Goal: Transaction & Acquisition: Purchase product/service

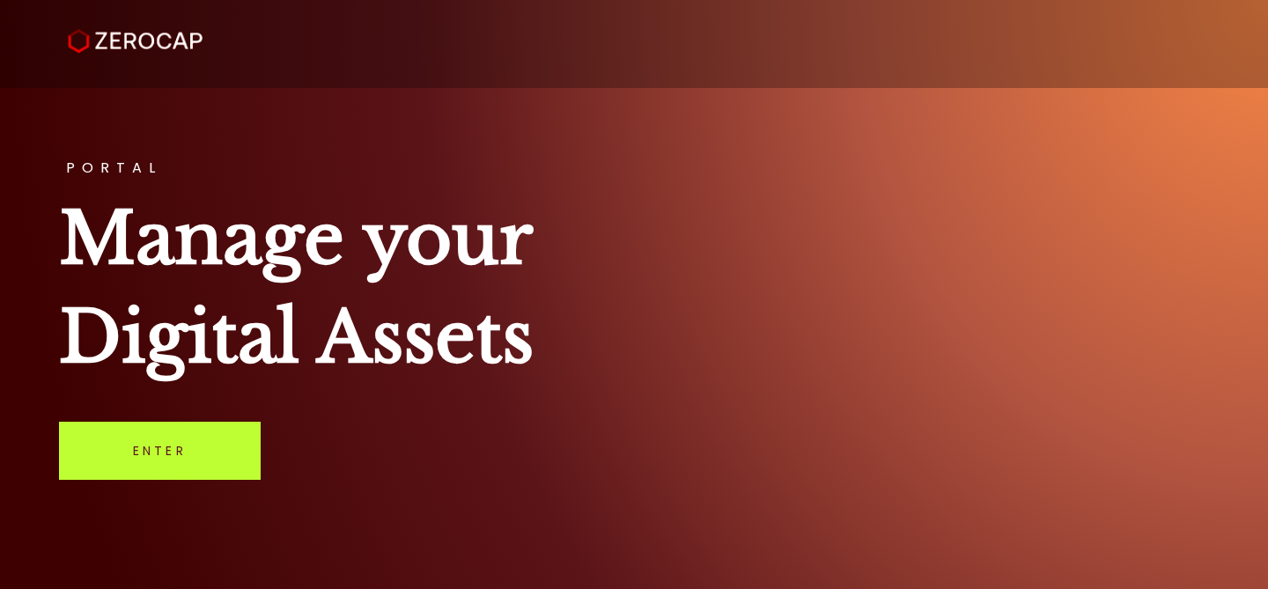
click at [165, 461] on link "Enter" at bounding box center [160, 451] width 202 height 58
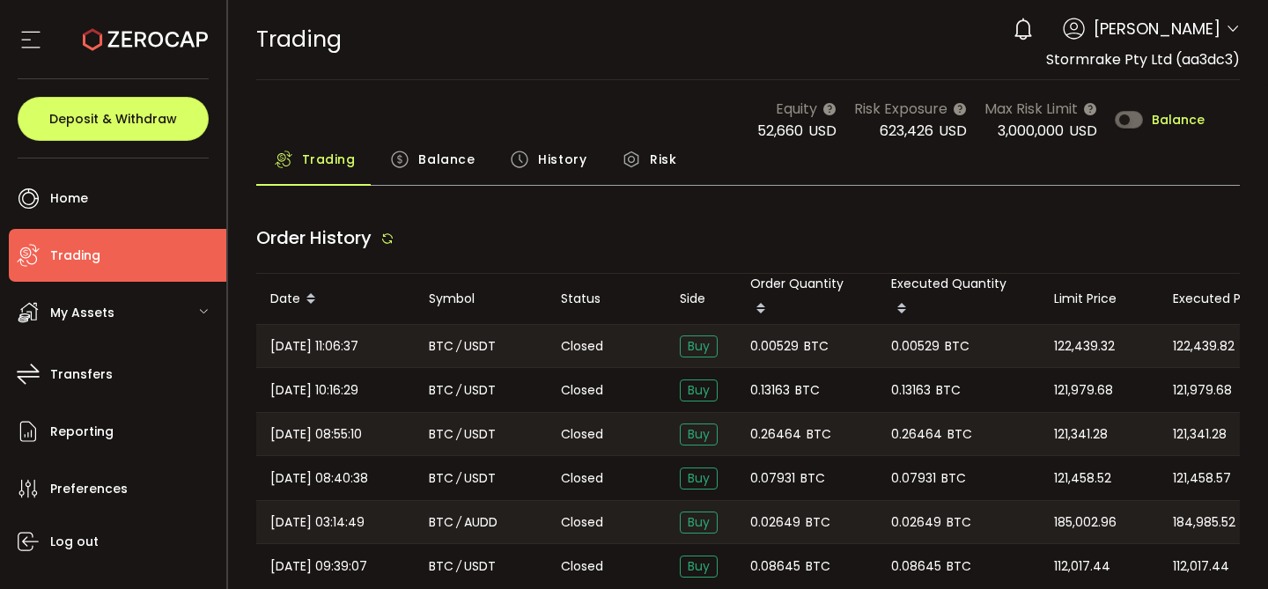
type input "***"
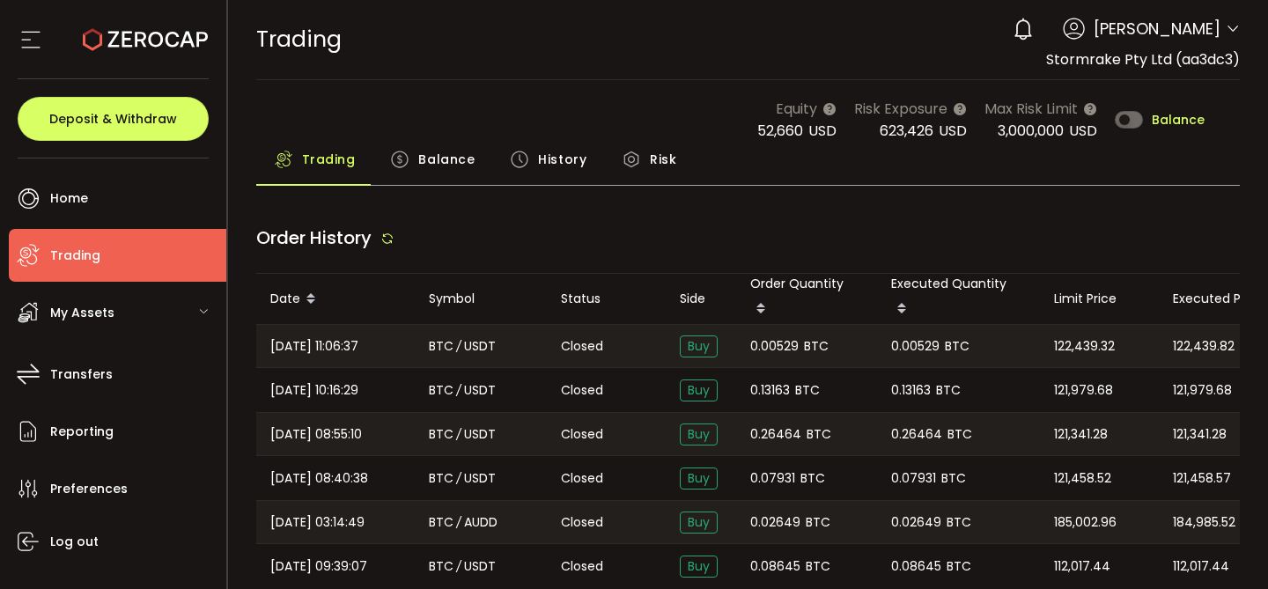
type input "***"
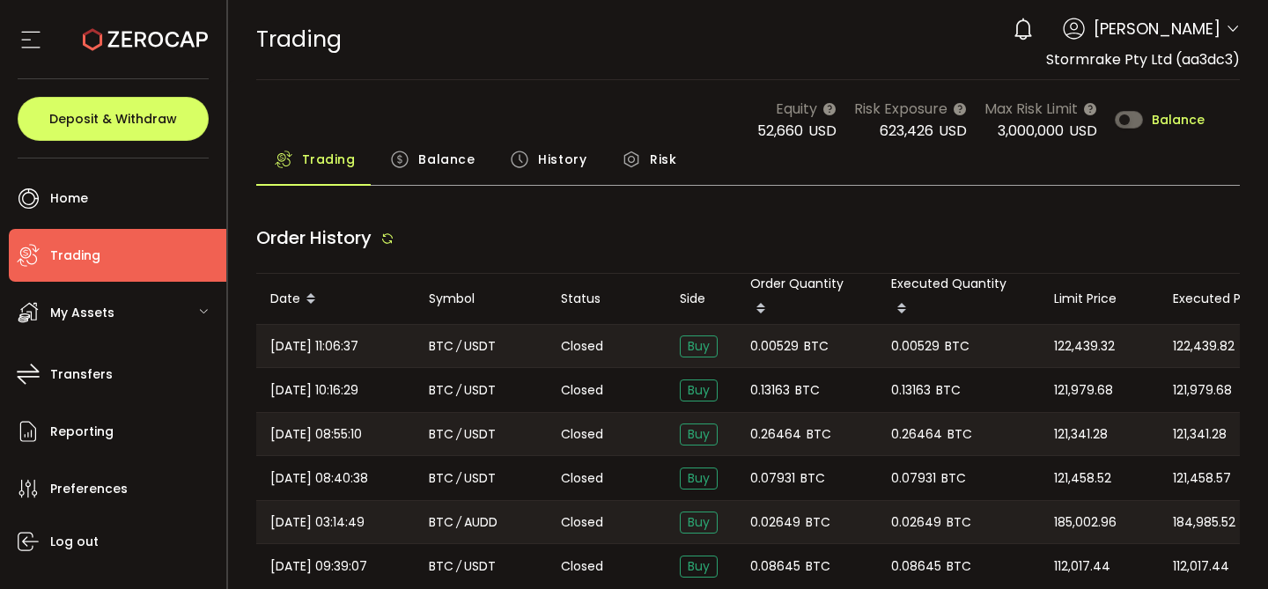
type input "***"
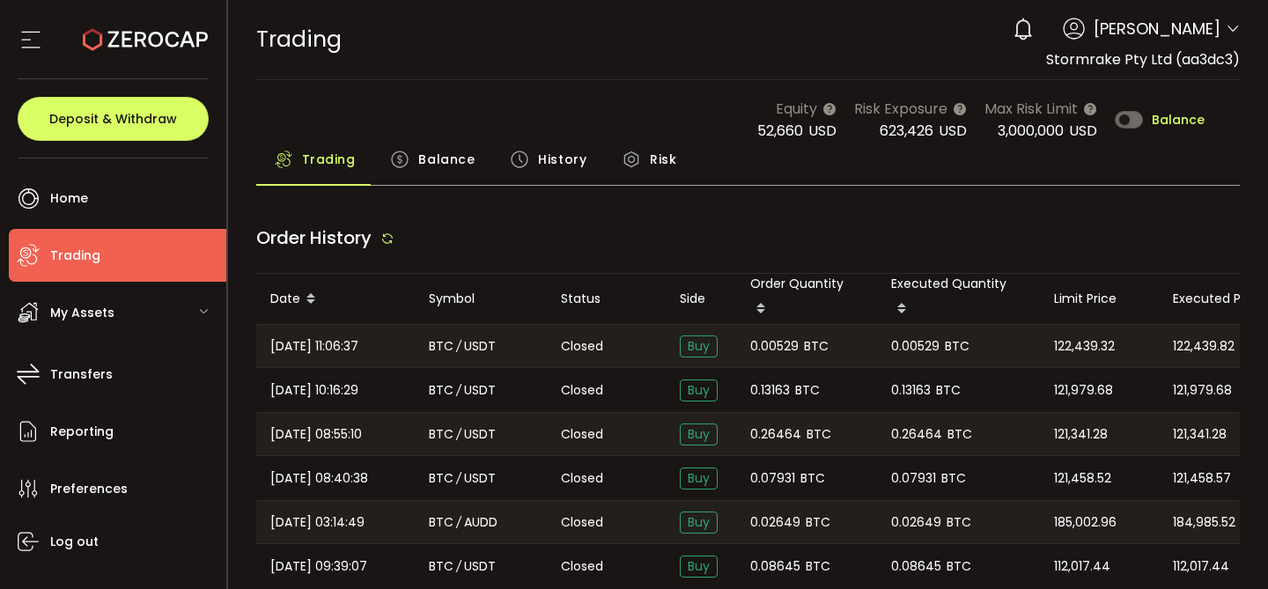
type input "***"
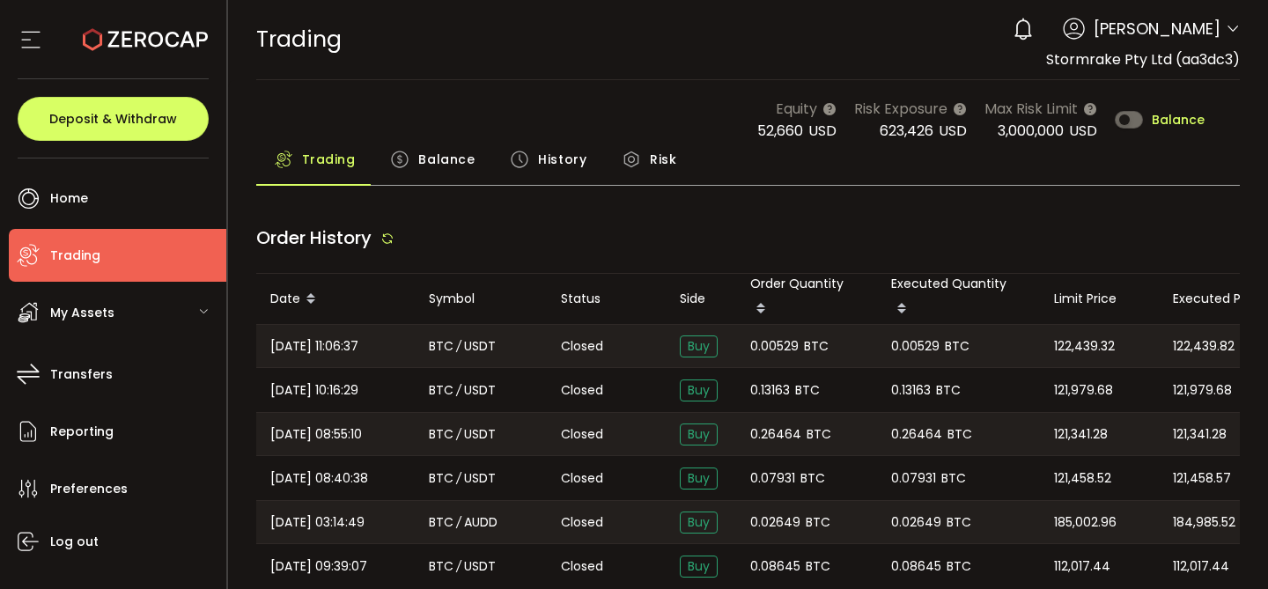
type input "***"
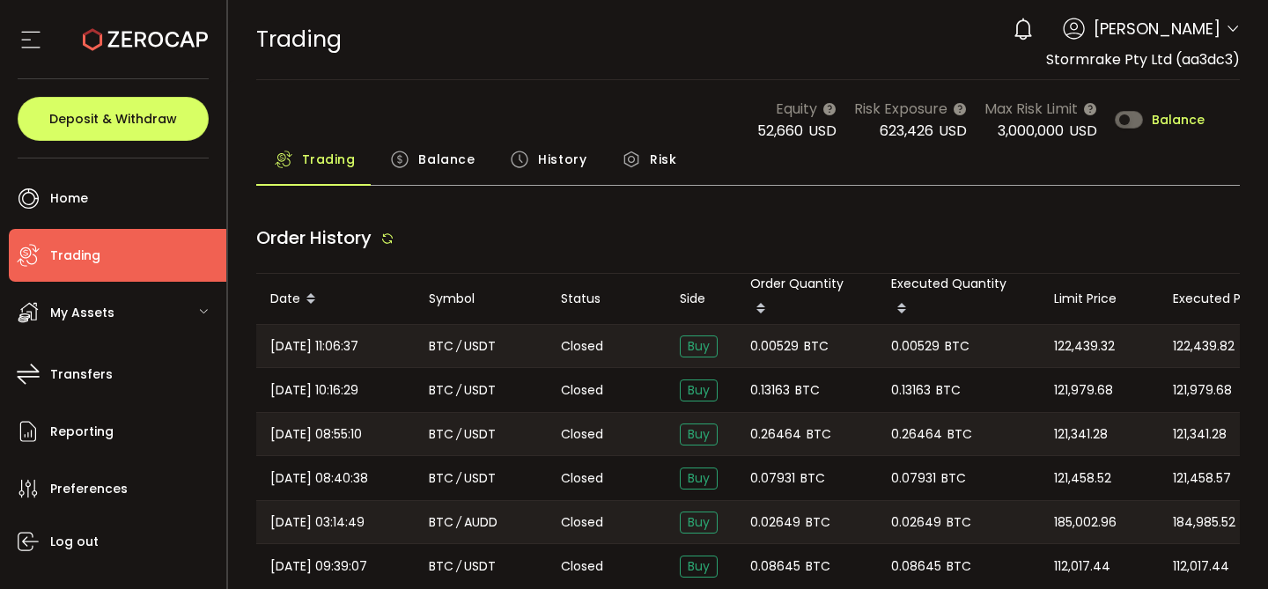
type input "***"
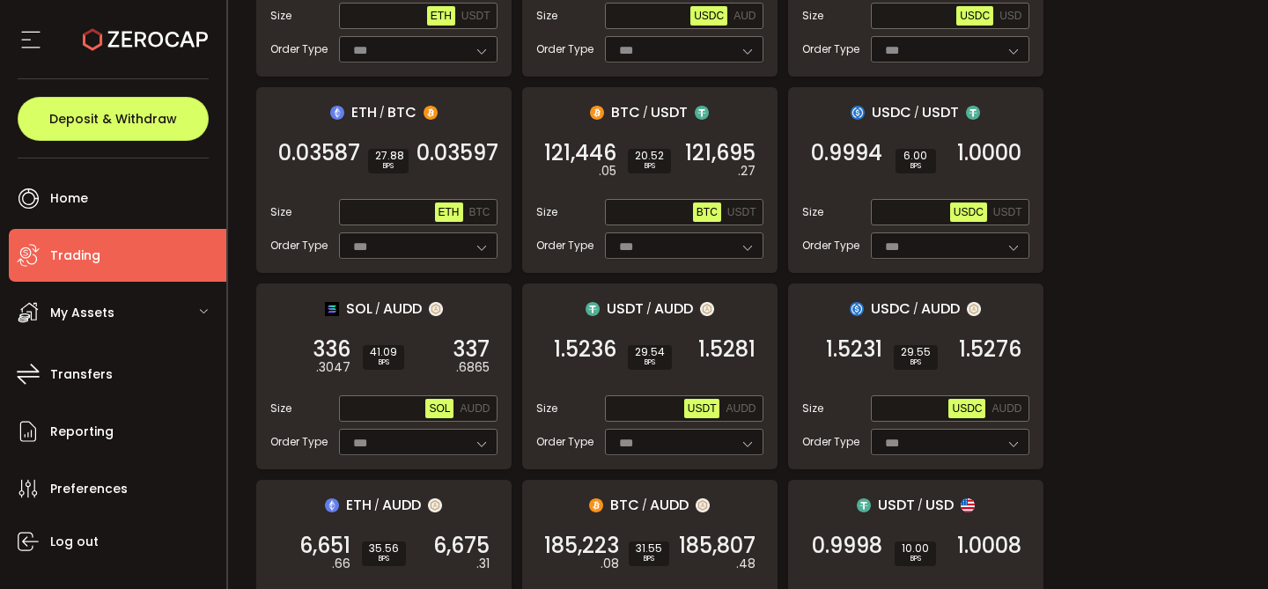
scroll to position [323, 0]
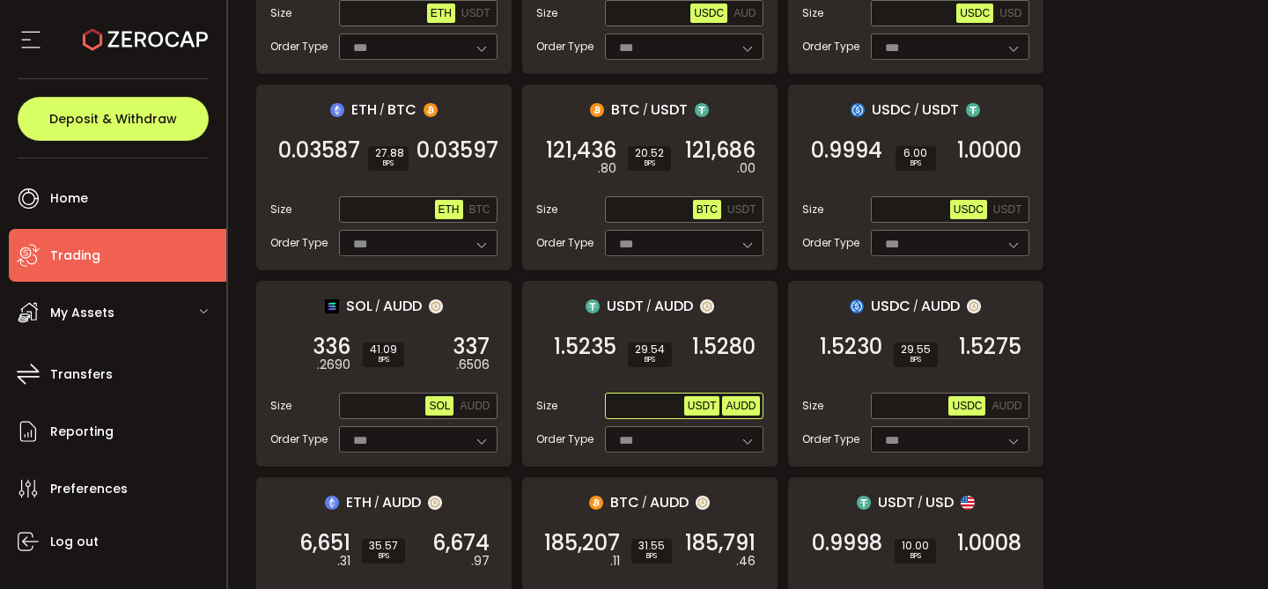
click at [751, 403] on span "AUDD" at bounding box center [741, 406] width 30 height 12
click at [632, 399] on input "text" at bounding box center [647, 406] width 76 height 19
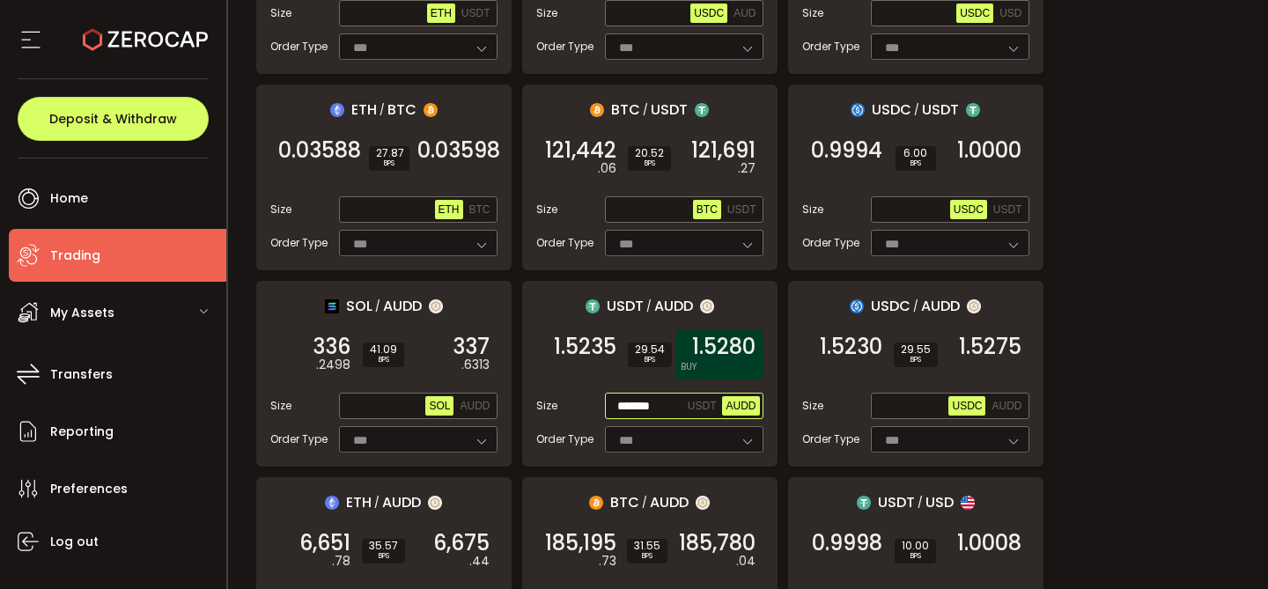
type input "*******"
click at [732, 356] on span "1.5280" at bounding box center [723, 347] width 63 height 18
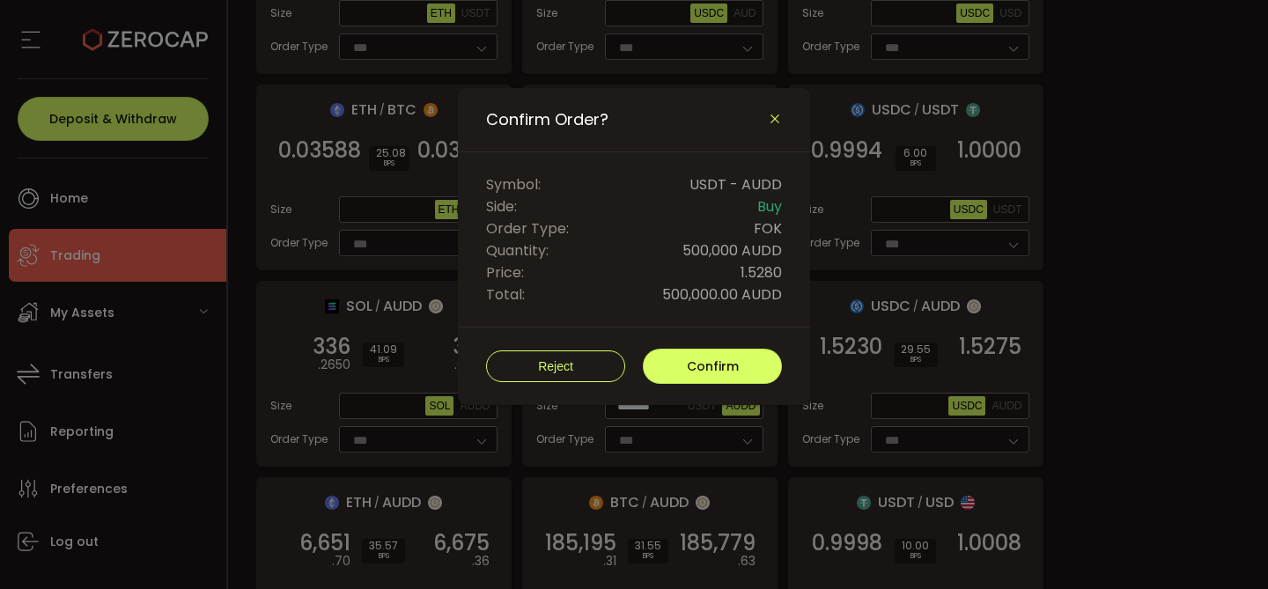
click at [776, 120] on icon "Close" at bounding box center [775, 119] width 14 height 14
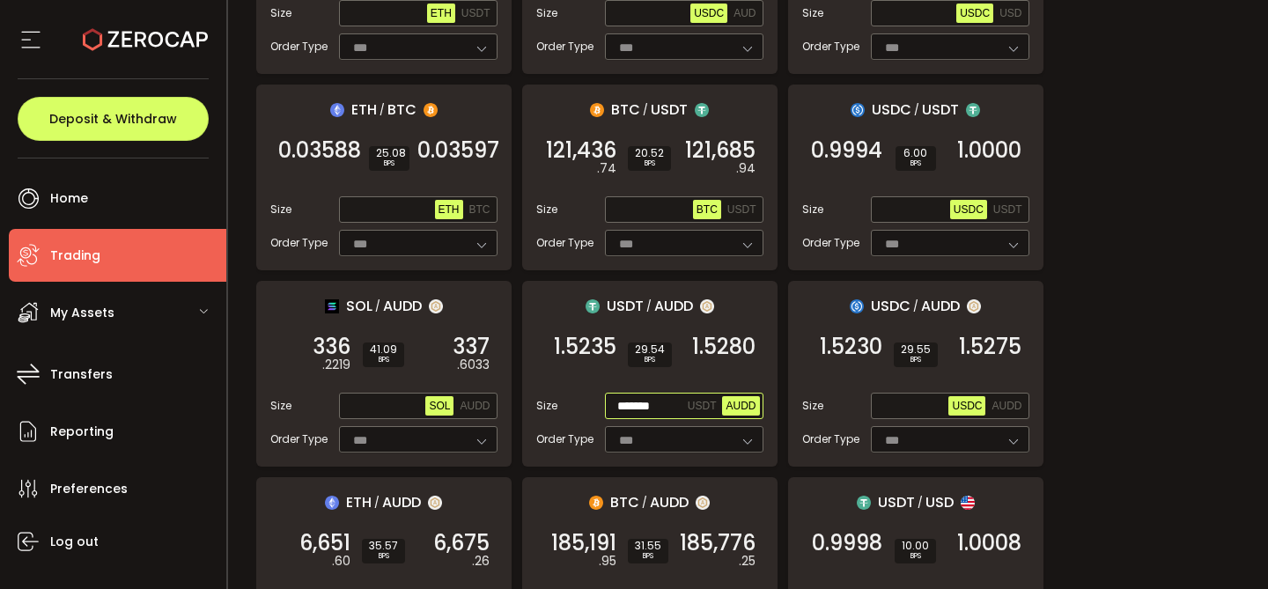
drag, startPoint x: 668, startPoint y: 402, endPoint x: 574, endPoint y: 402, distance: 93.4
click at [574, 402] on div "Size ******* USDT AUDD" at bounding box center [649, 406] width 227 height 26
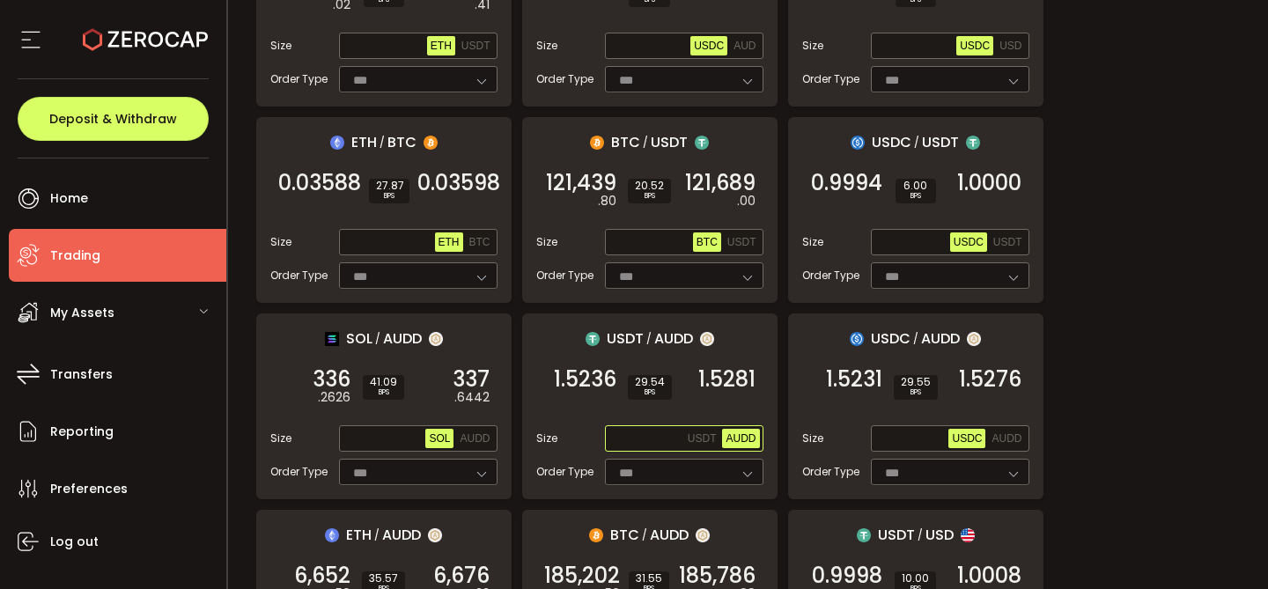
scroll to position [299, 0]
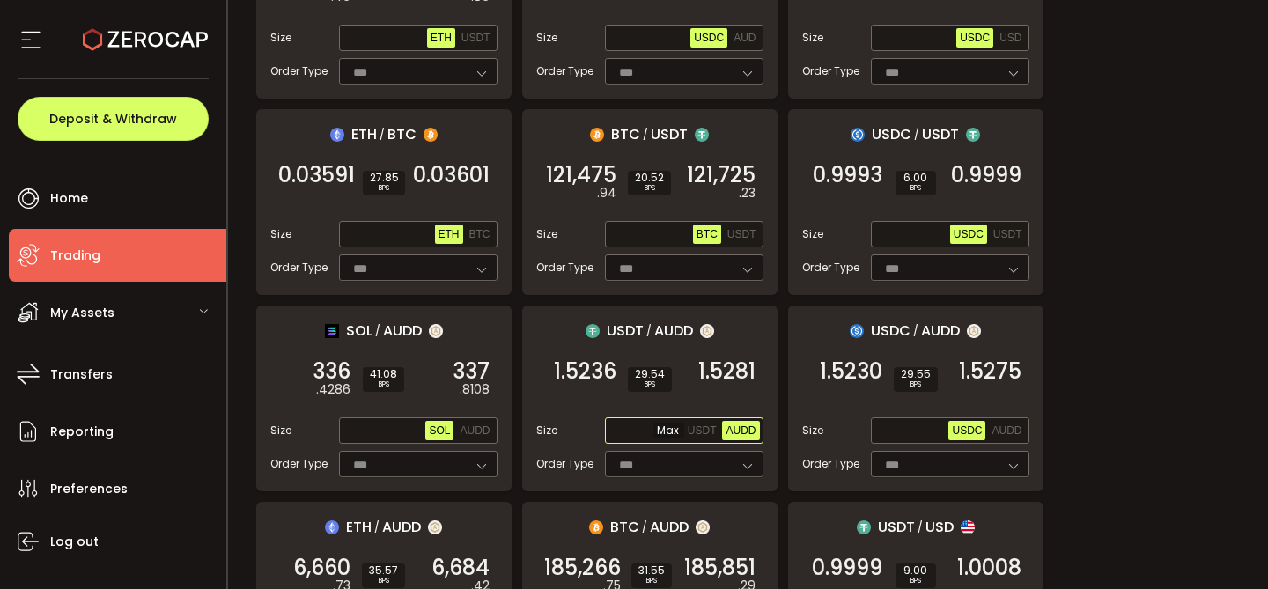
click at [647, 429] on input "text" at bounding box center [647, 431] width 76 height 19
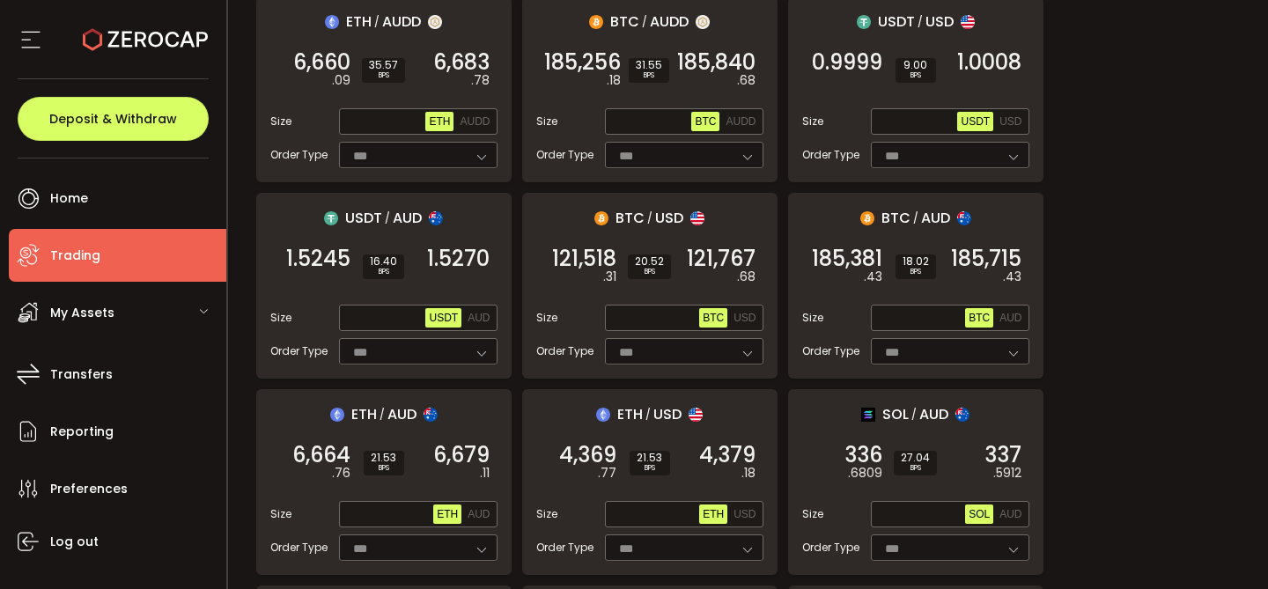
scroll to position [718, 0]
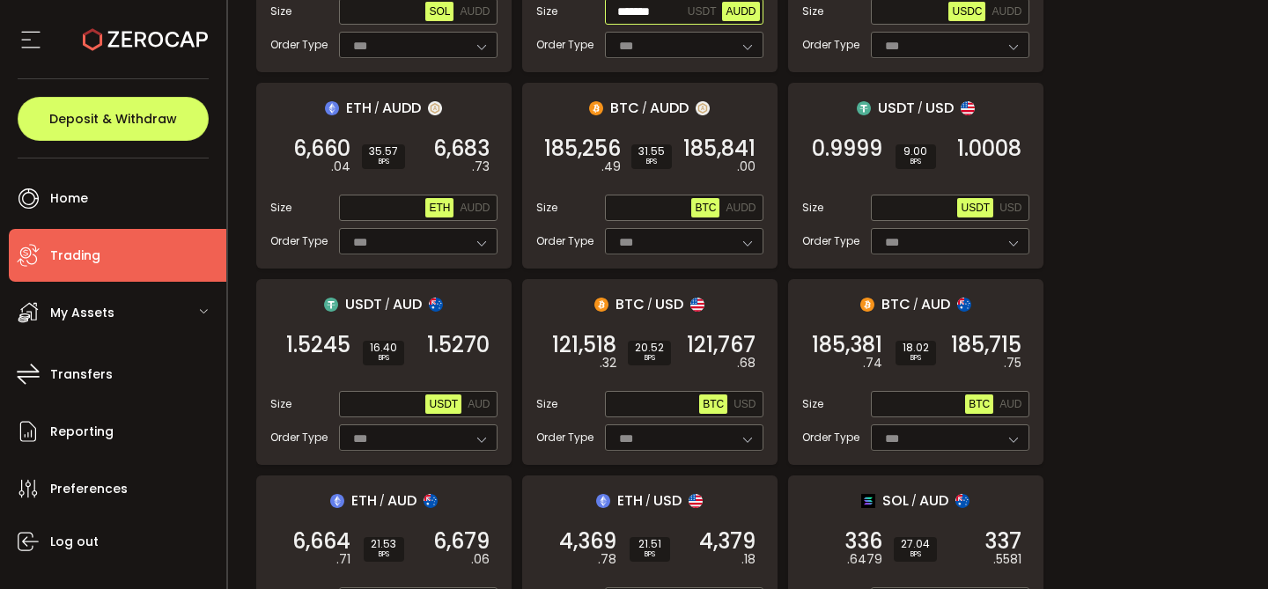
type input "*******"
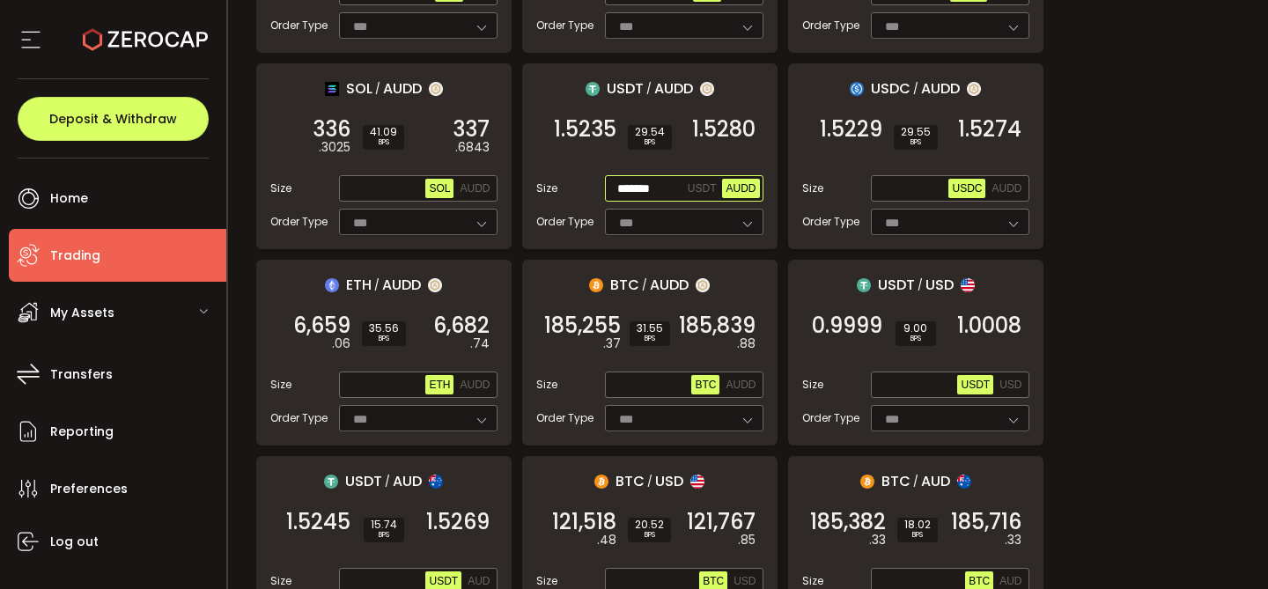
scroll to position [526, 0]
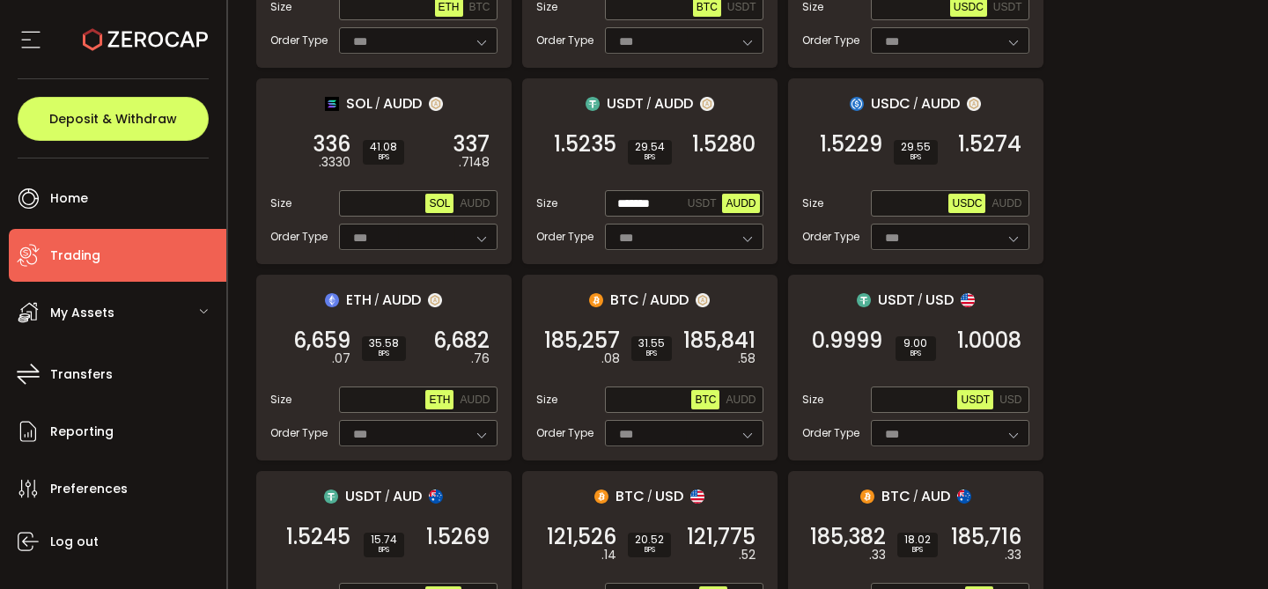
click at [728, 136] on span "1.5280" at bounding box center [723, 145] width 63 height 18
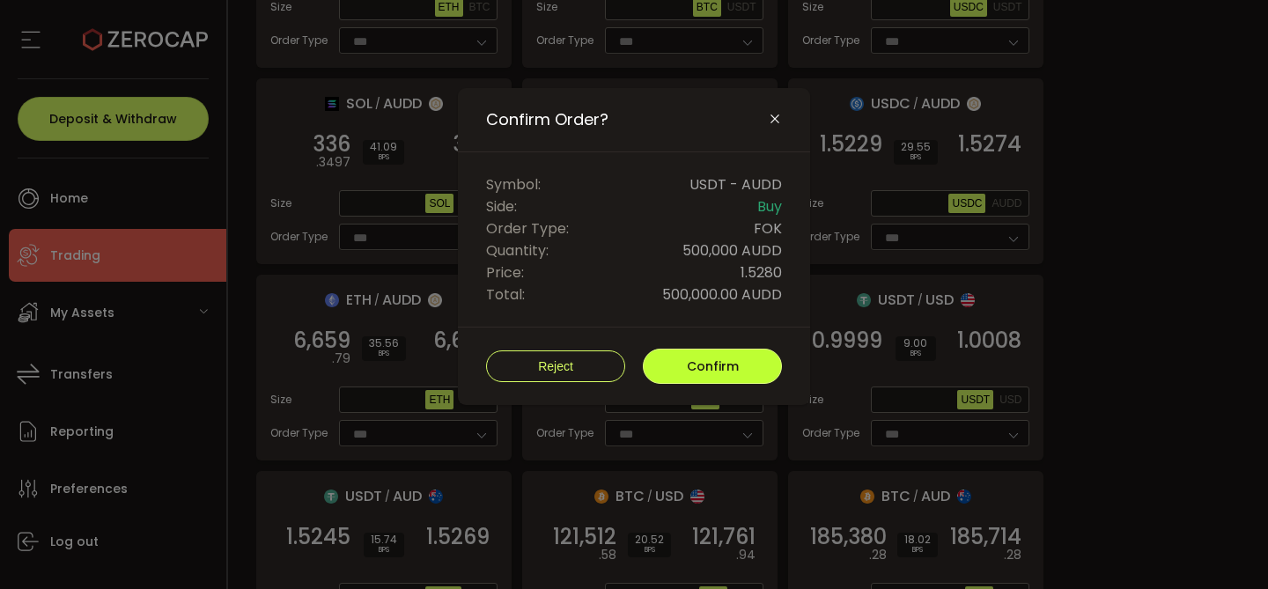
click at [734, 359] on span "Confirm" at bounding box center [713, 367] width 52 height 18
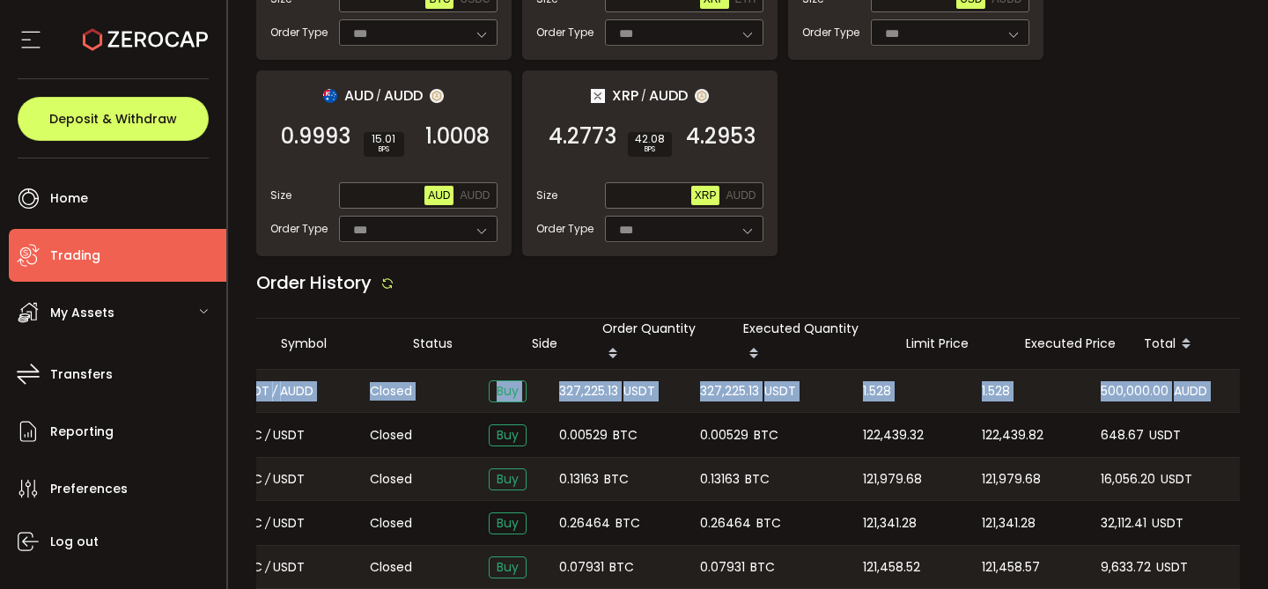
scroll to position [0, 381]
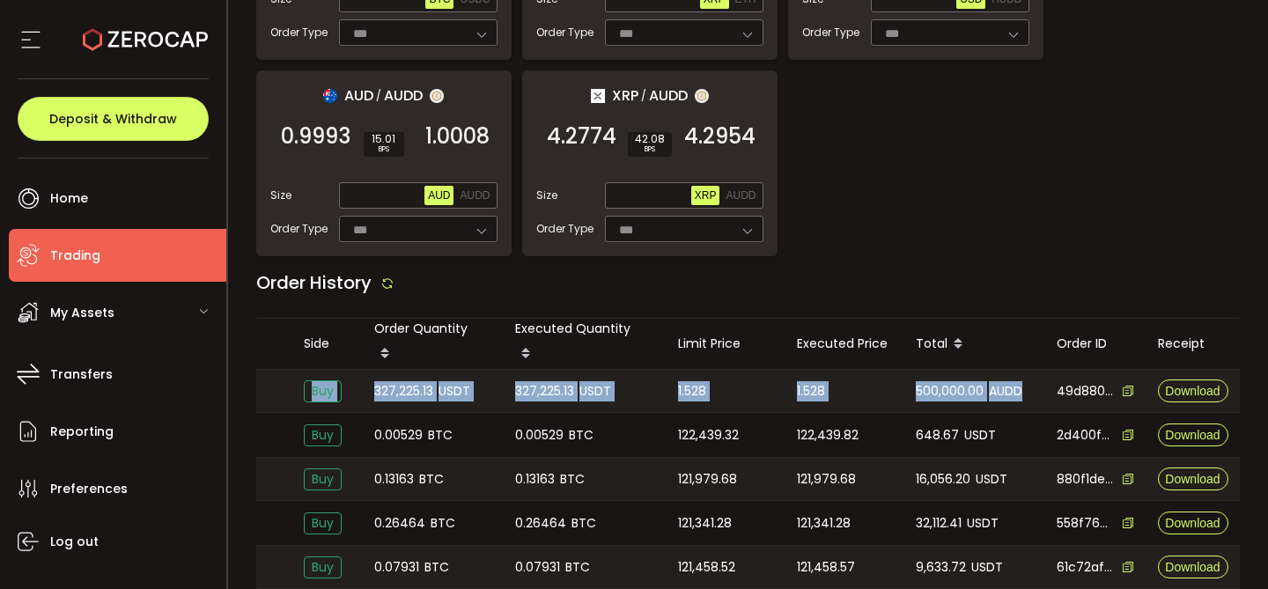
drag, startPoint x: 268, startPoint y: 370, endPoint x: 1026, endPoint y: 374, distance: 758.4
click at [1026, 374] on tr "[DATE] 22:28:06 USDT / AUDD Closed Buy 327,225.13 USDT 327,225.13 USDT 1.528 1.…" at bounding box center [560, 391] width 1361 height 44
copy tr "[DATE] 22:28:06 USDT / AUDD Closed Buy 327,225.13 USDT 327,225.13 USDT 1.528 1.…"
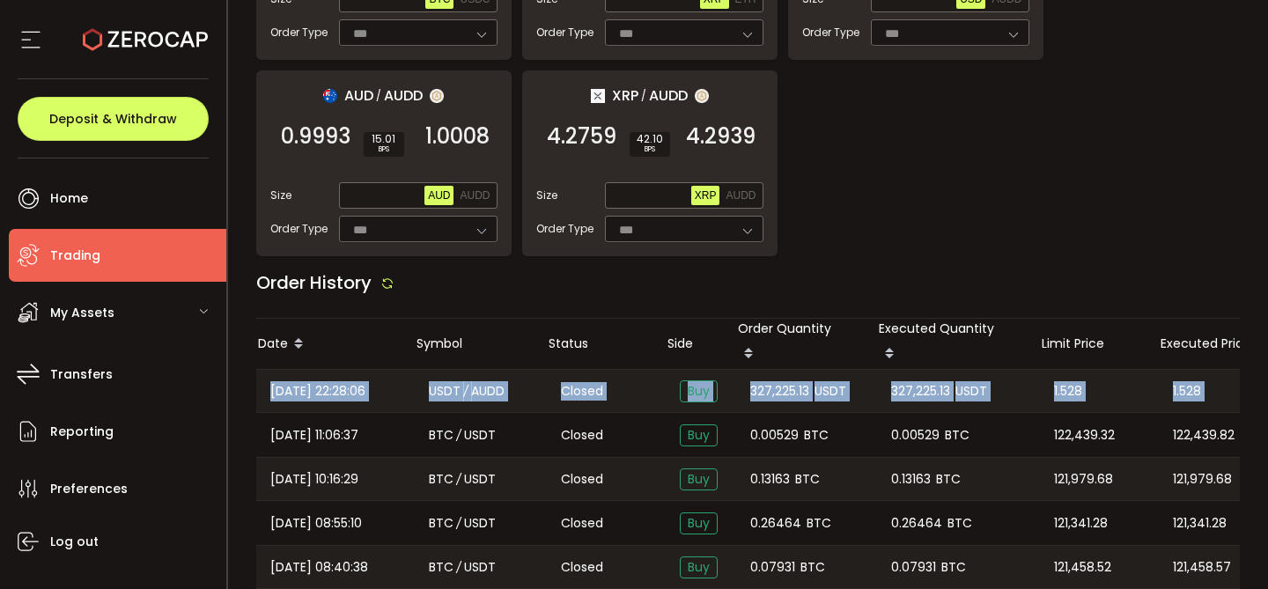
scroll to position [0, 0]
click at [366, 381] on span "[DATE] 22:28:06" at bounding box center [317, 391] width 95 height 20
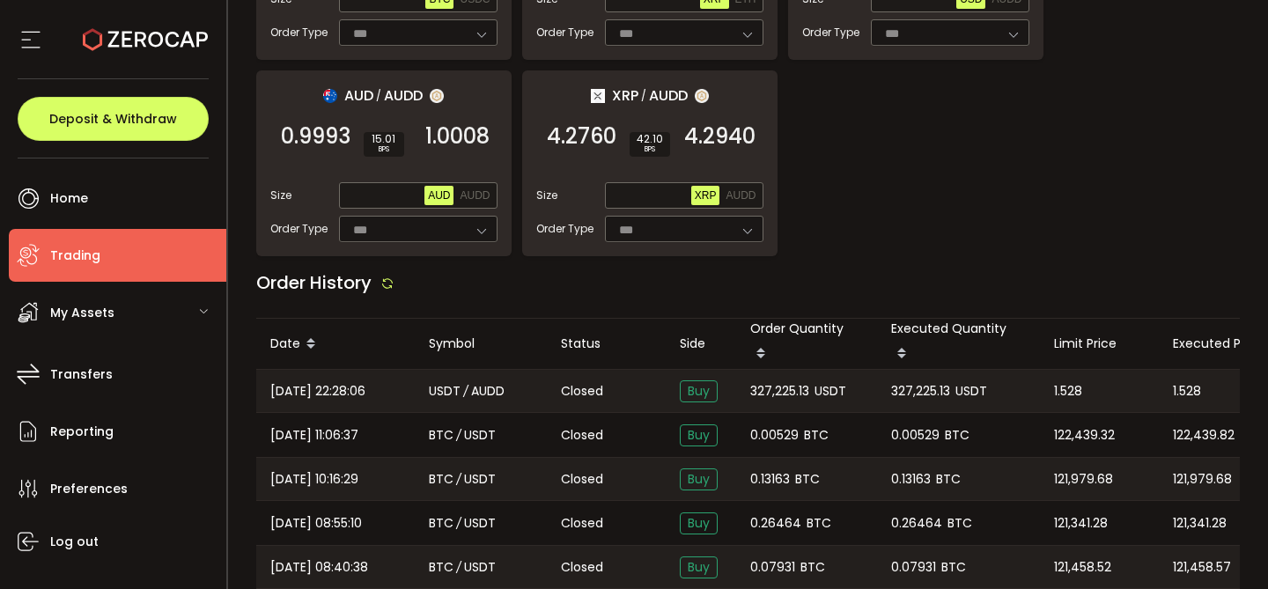
click at [366, 381] on span "[DATE] 22:28:06" at bounding box center [317, 391] width 95 height 20
click at [362, 381] on span "[DATE] 22:28:06" at bounding box center [317, 391] width 95 height 20
copy span "[DATE] 22:28:06"
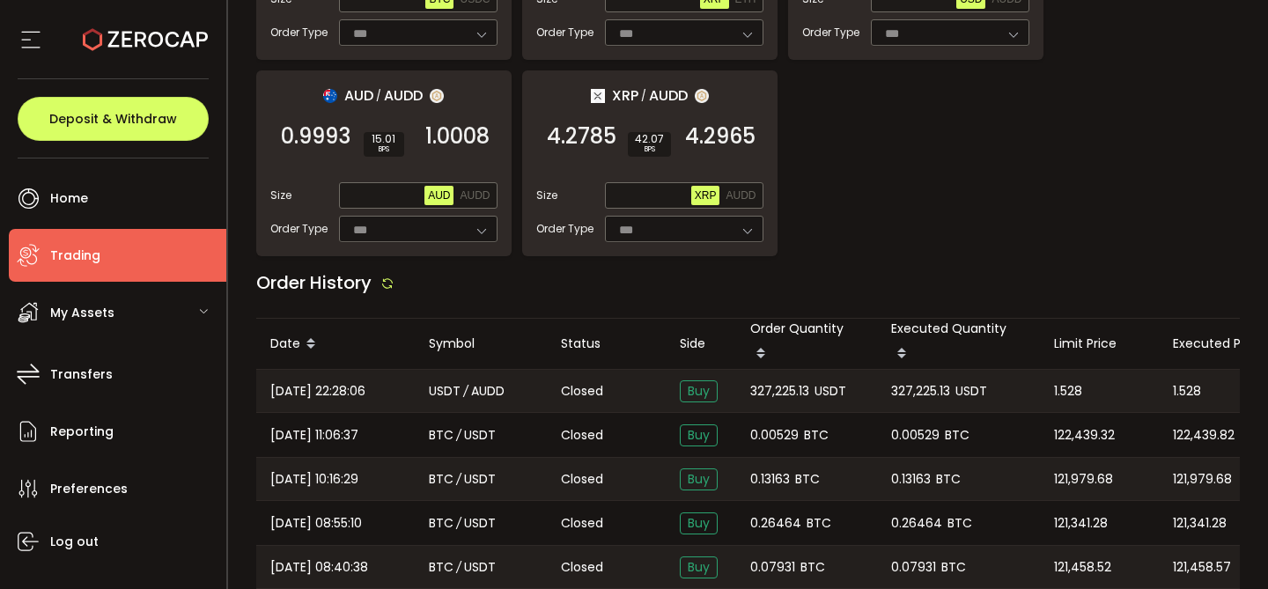
click at [465, 381] on em "/" at bounding box center [465, 391] width 5 height 20
click at [484, 381] on span "AUDD" at bounding box center [487, 391] width 33 height 20
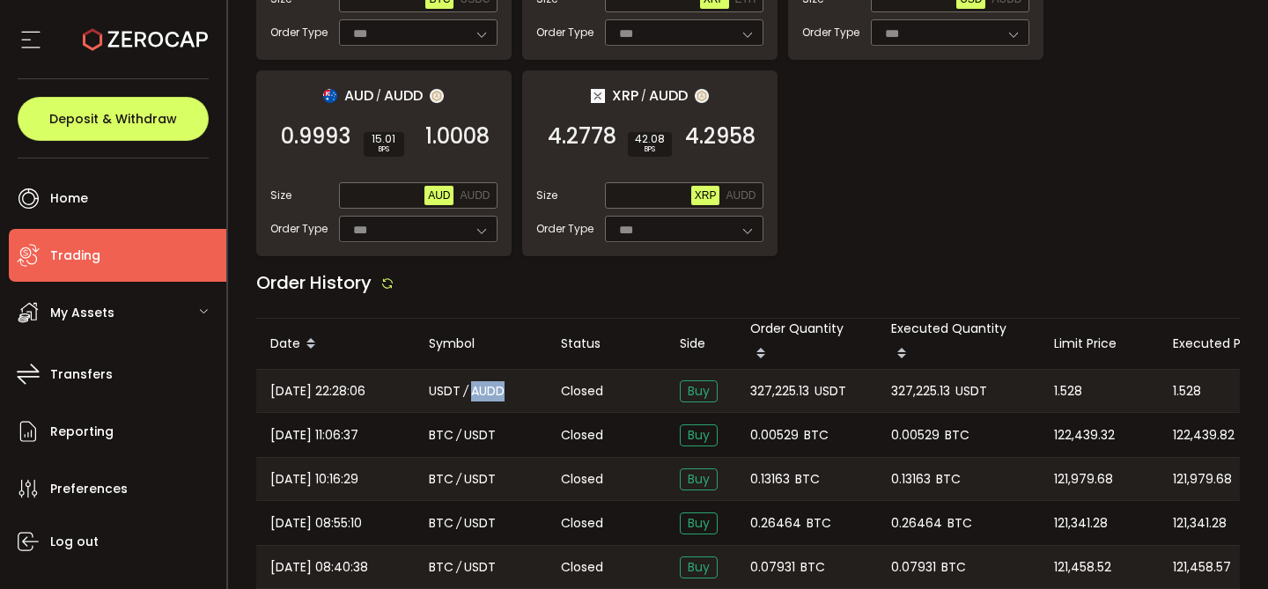
click at [484, 381] on span "AUDD" at bounding box center [487, 391] width 33 height 20
copy span "AUDD"
click at [484, 381] on span "AUDD" at bounding box center [487, 391] width 33 height 20
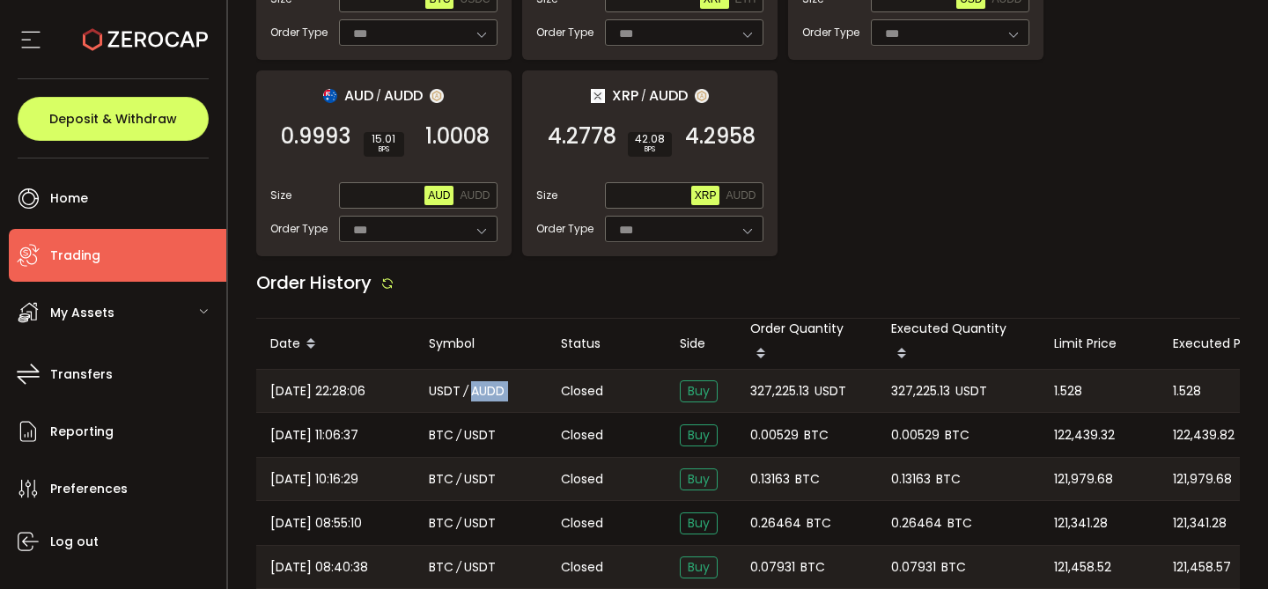
click at [484, 381] on span "AUDD" at bounding box center [487, 391] width 33 height 20
click at [510, 373] on div "USDT / AUDD" at bounding box center [481, 391] width 132 height 42
drag, startPoint x: 506, startPoint y: 374, endPoint x: 431, endPoint y: 374, distance: 74.9
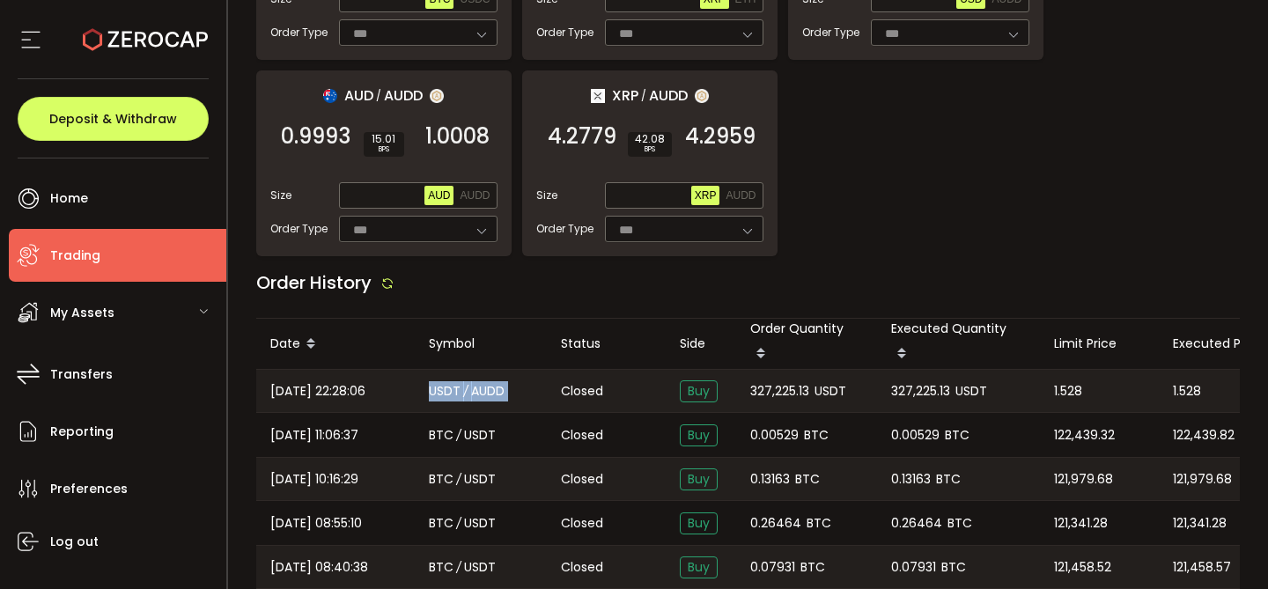
click at [431, 374] on div "USDT / AUDD" at bounding box center [481, 391] width 132 height 42
copy div "USDT / AUDD"
click at [781, 381] on span "327,225.13" at bounding box center [779, 391] width 59 height 20
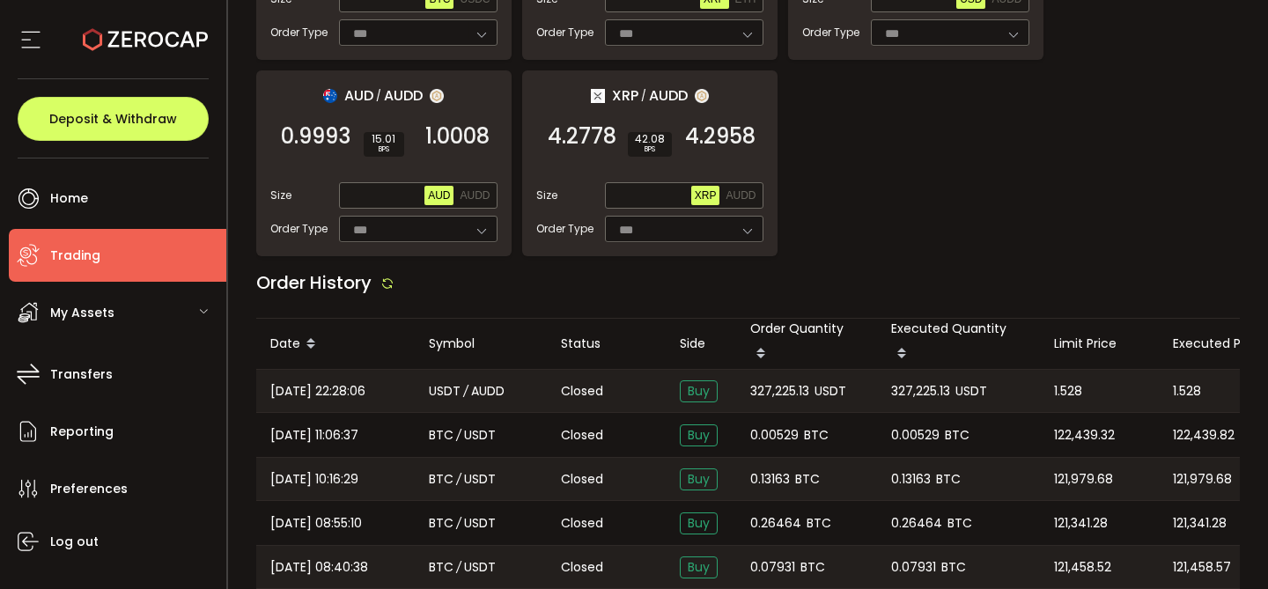
copy span "327,225.13"
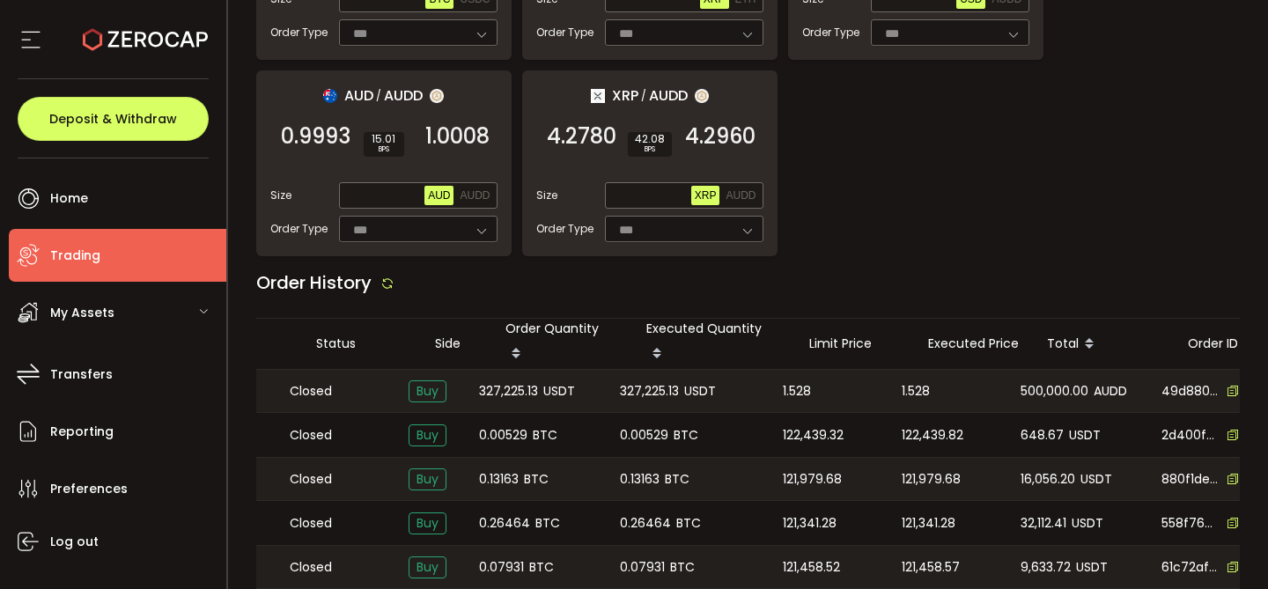
scroll to position [0, 381]
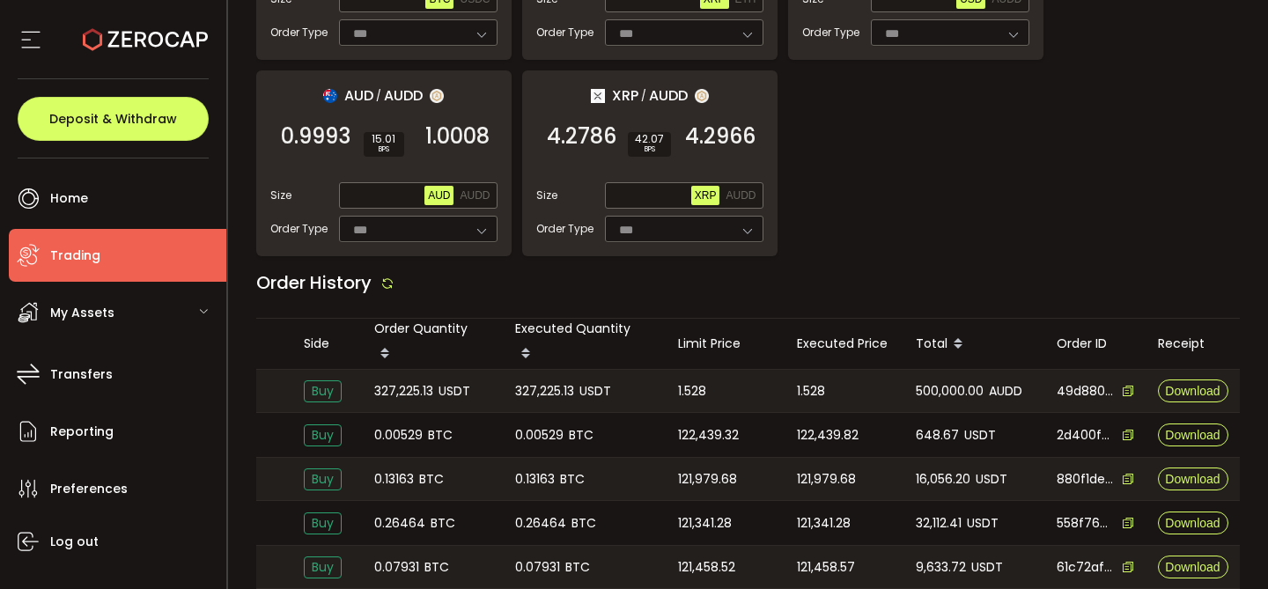
click at [548, 381] on span "327,225.13" at bounding box center [544, 391] width 59 height 20
copy span "327,225.13"
click at [687, 381] on span "1.528" at bounding box center [692, 391] width 28 height 20
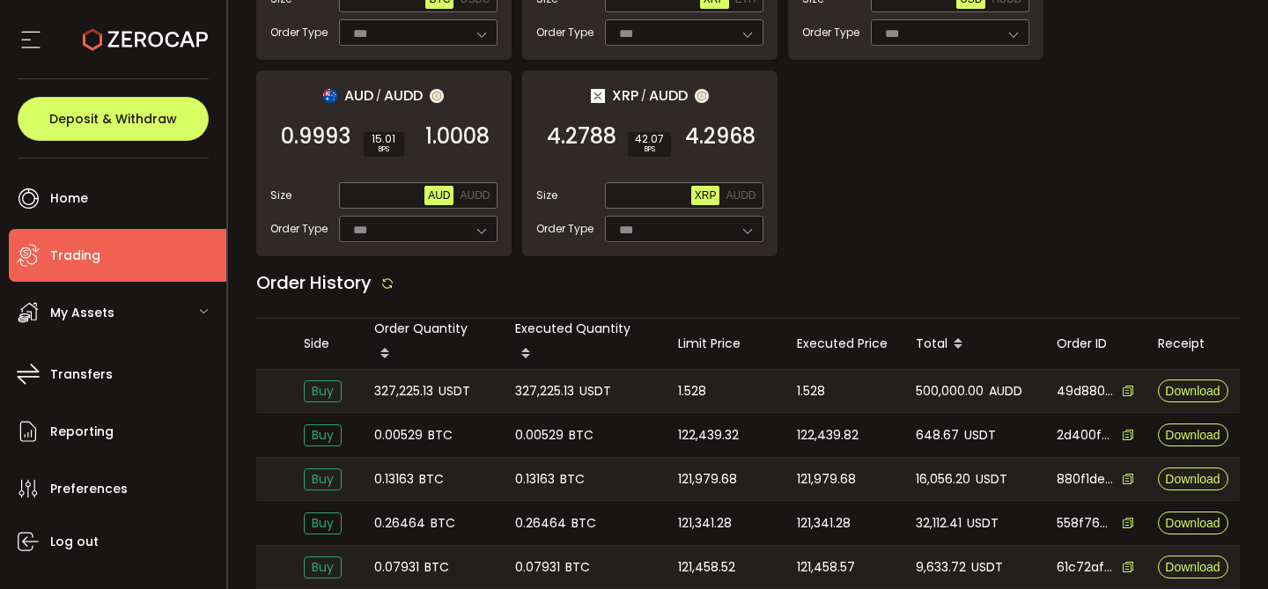
copy span "1.528"
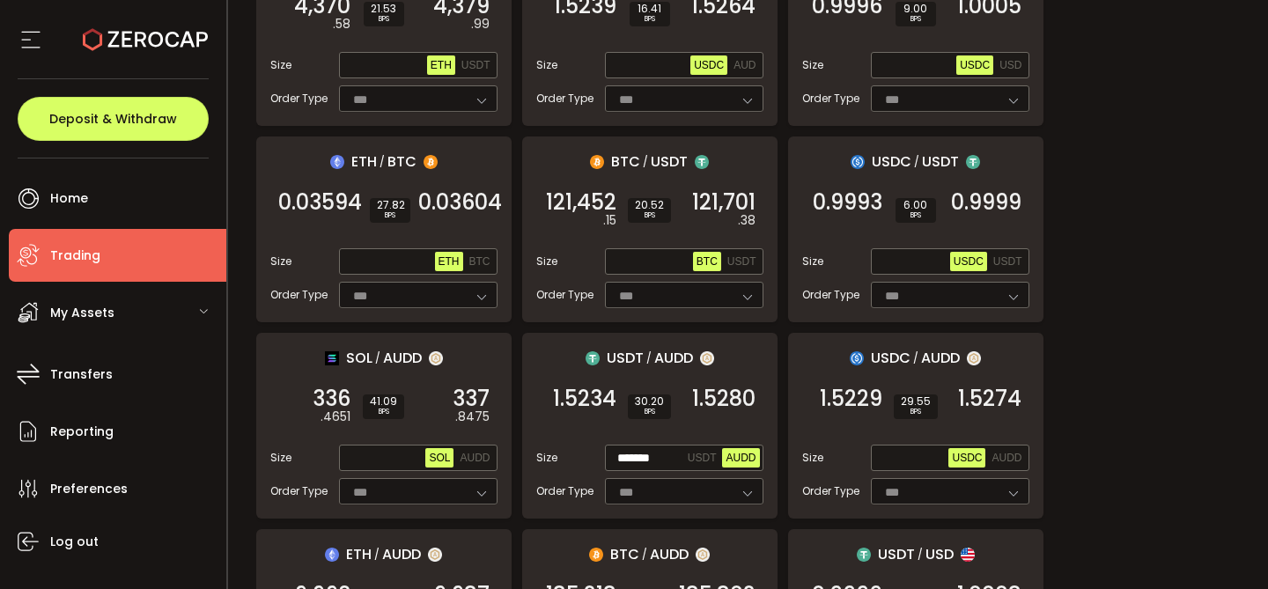
scroll to position [198, 0]
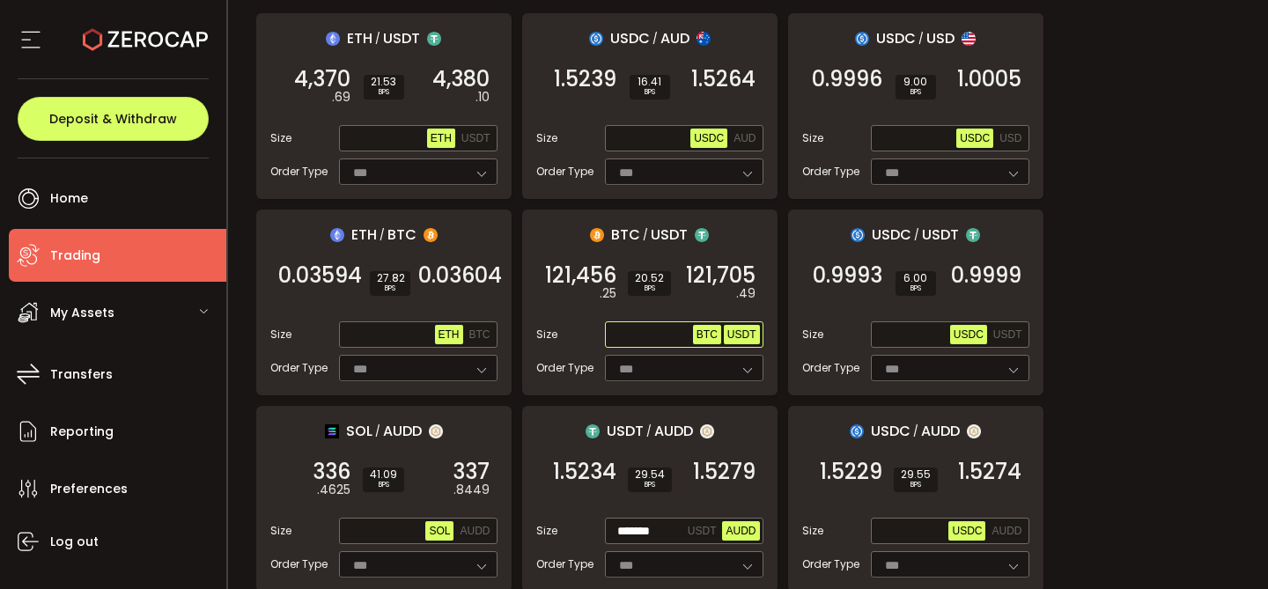
click at [749, 336] on span "USDT" at bounding box center [742, 335] width 29 height 12
click at [618, 333] on input "text" at bounding box center [651, 335] width 85 height 19
paste input "**********"
type input "**********"
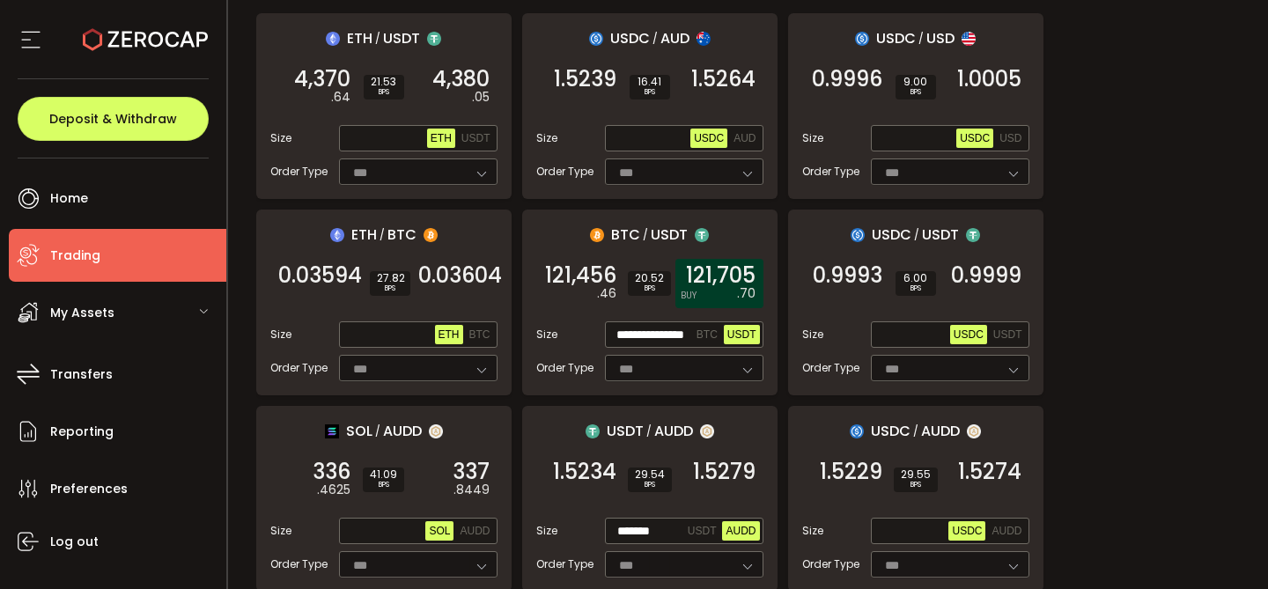
scroll to position [0, 0]
click at [739, 285] on em ".70" at bounding box center [746, 294] width 18 height 18
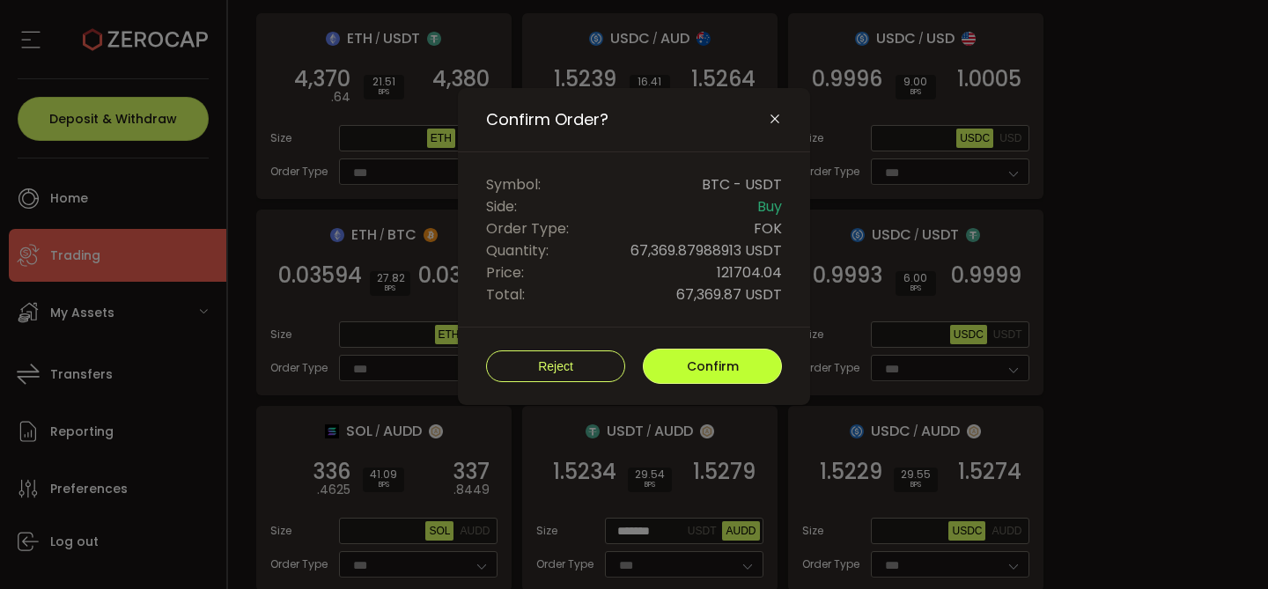
click at [726, 360] on span "Confirm" at bounding box center [713, 367] width 52 height 18
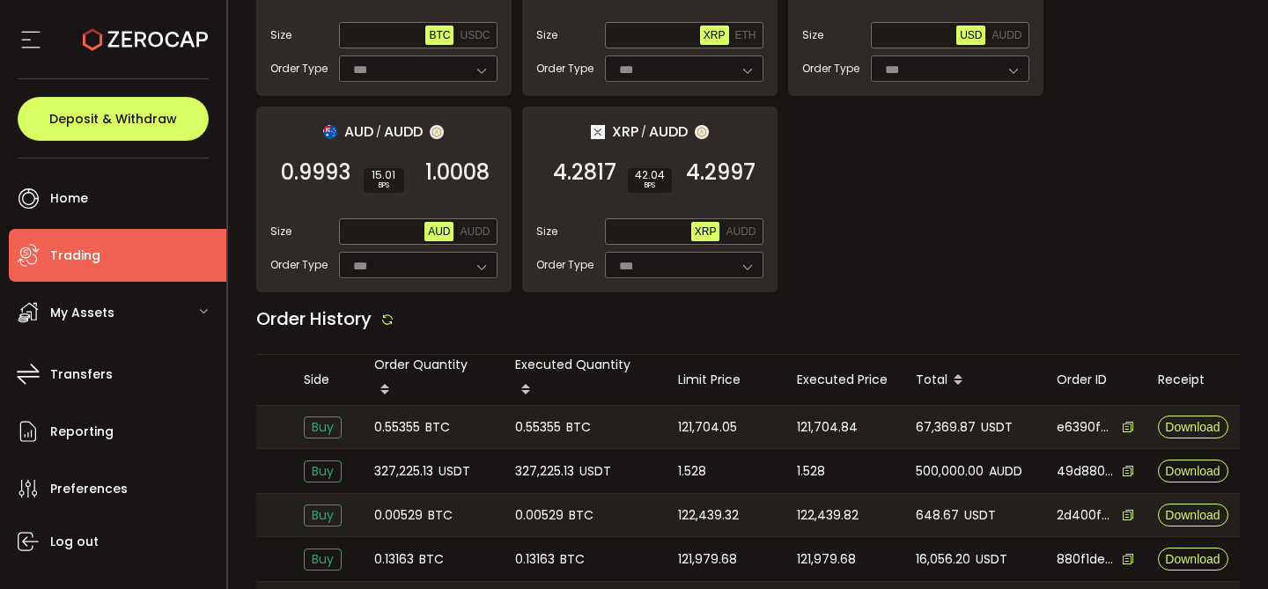
scroll to position [0, 325]
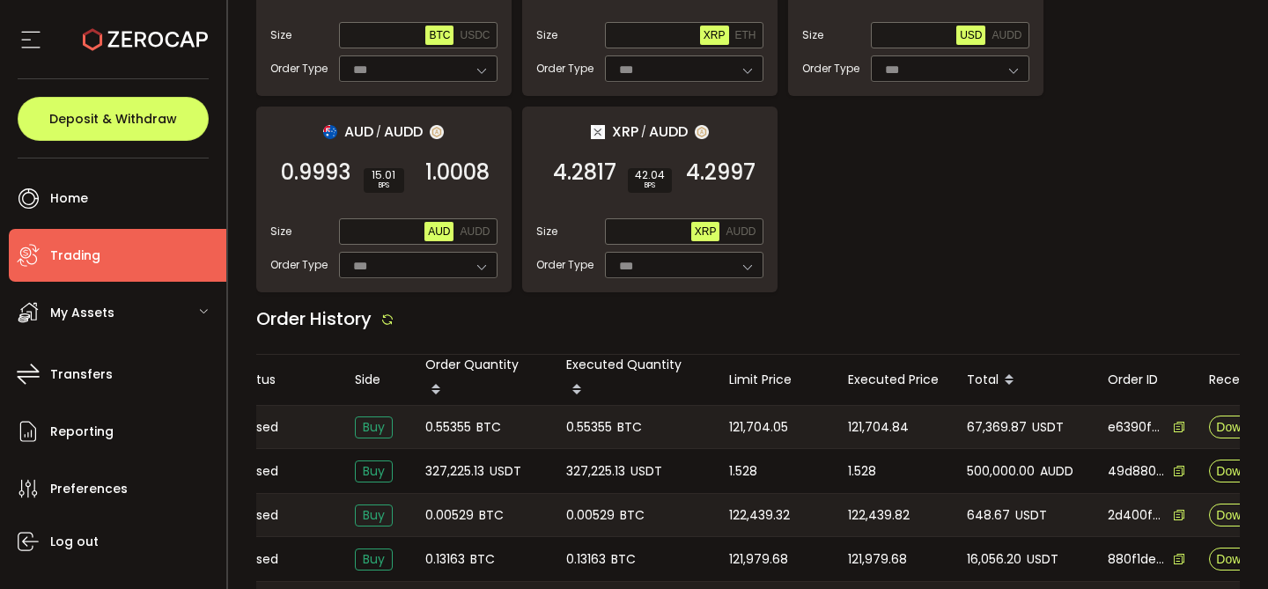
click at [451, 418] on span "0.55355" at bounding box center [448, 428] width 46 height 20
copy span "0.55355"
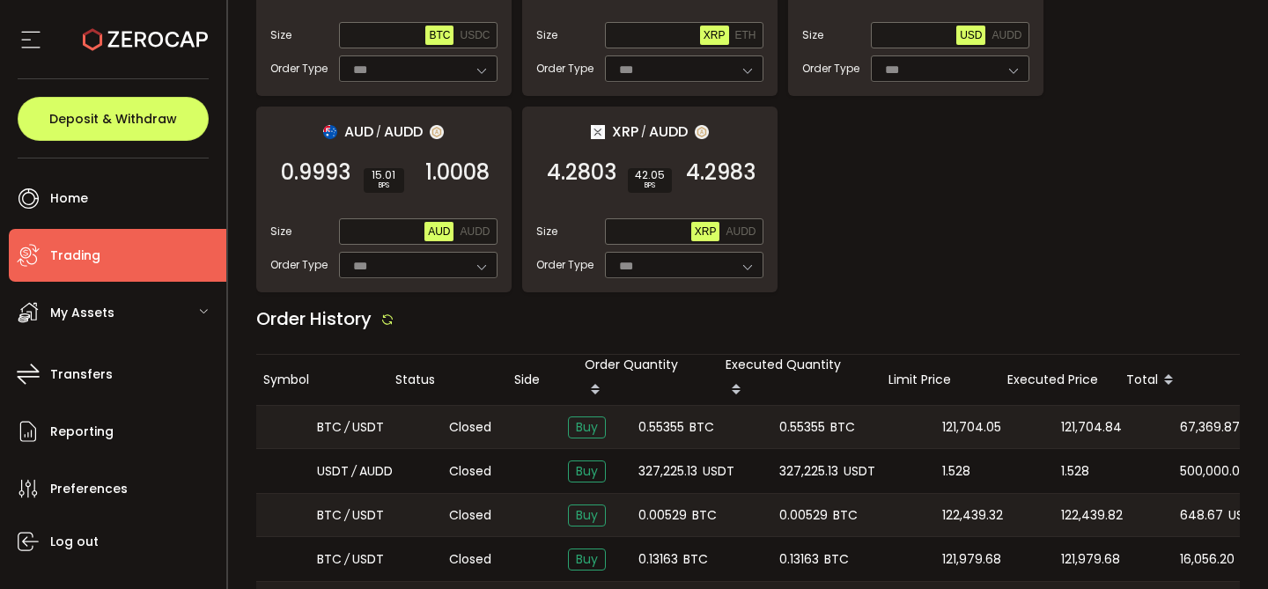
scroll to position [0, 0]
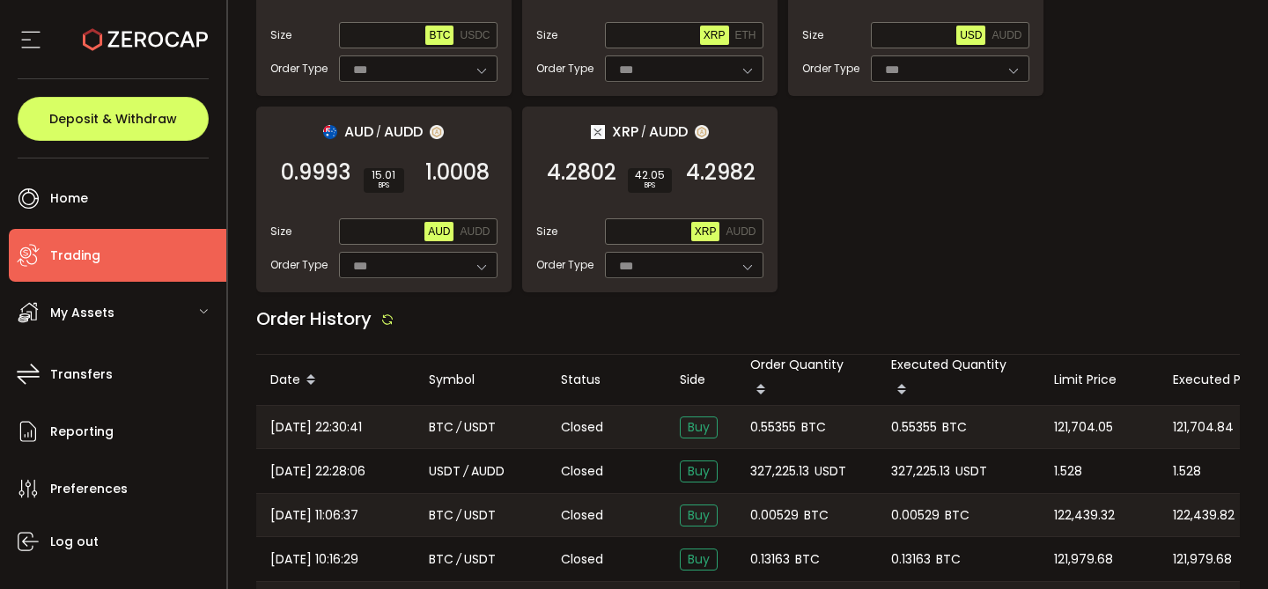
click at [316, 418] on span "[DATE] 22:30:41" at bounding box center [316, 428] width 92 height 20
copy span "[DATE] 22:30:41"
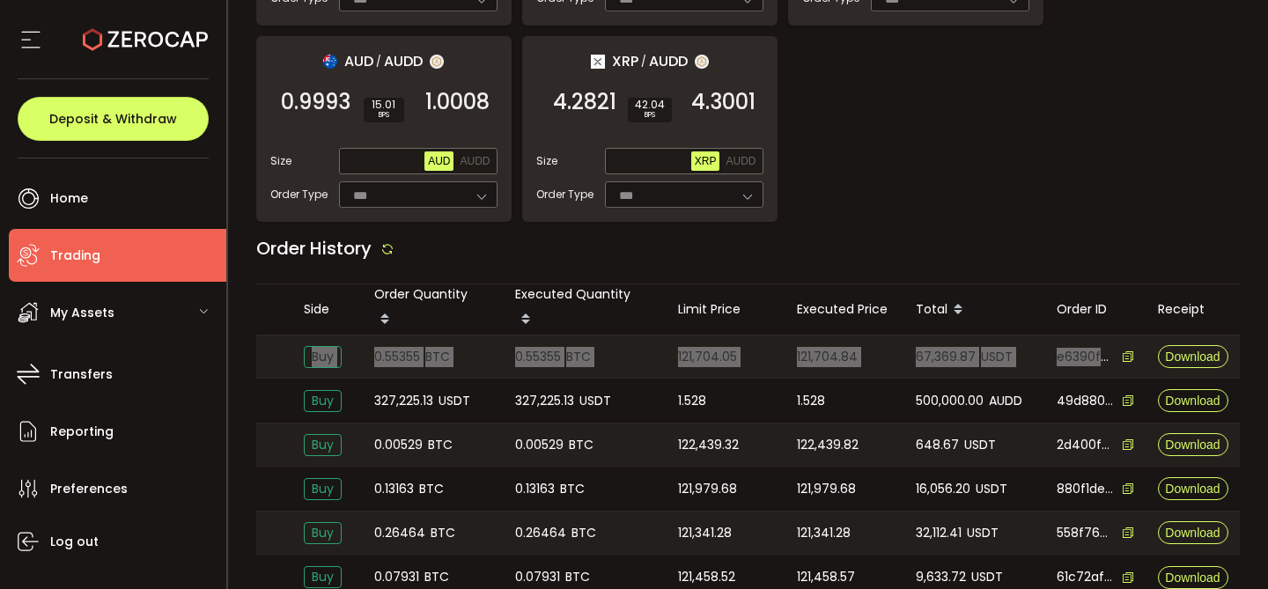
scroll to position [1966, 0]
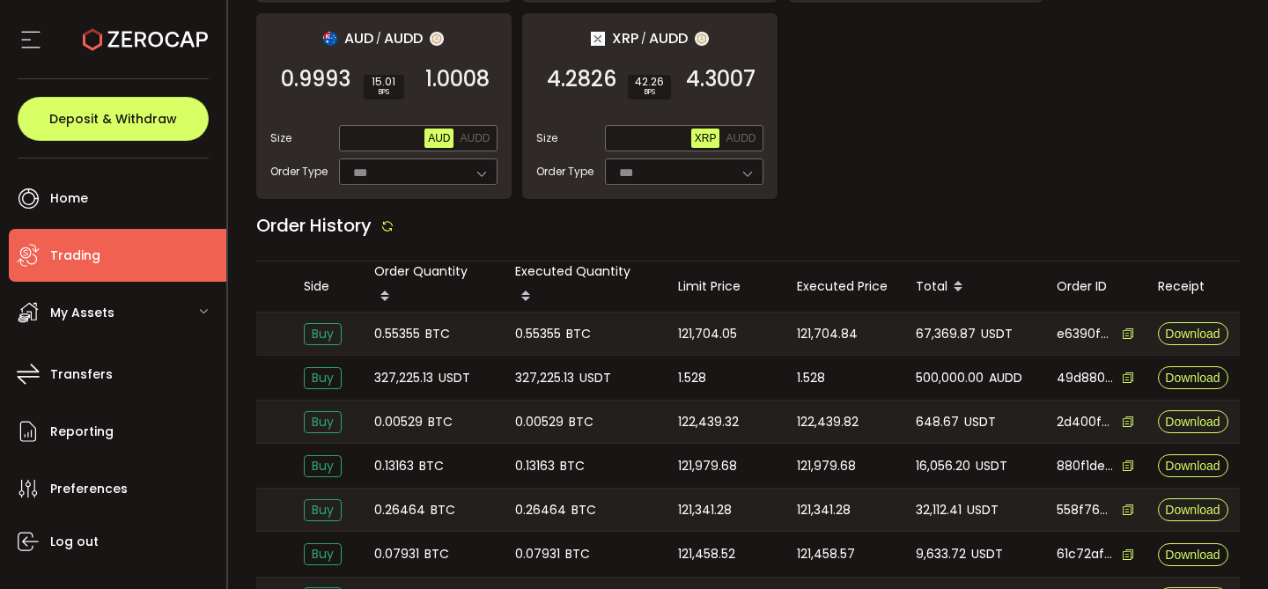
click at [1122, 328] on icon at bounding box center [1128, 334] width 12 height 12
click at [1126, 328] on icon at bounding box center [1128, 334] width 12 height 12
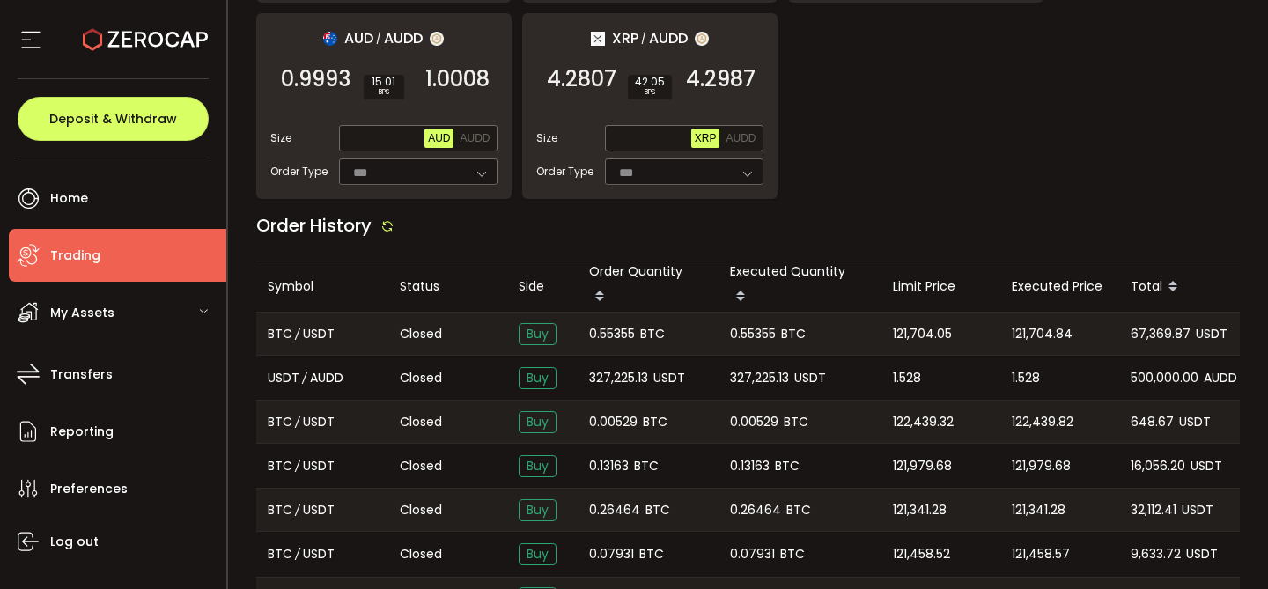
scroll to position [0, 0]
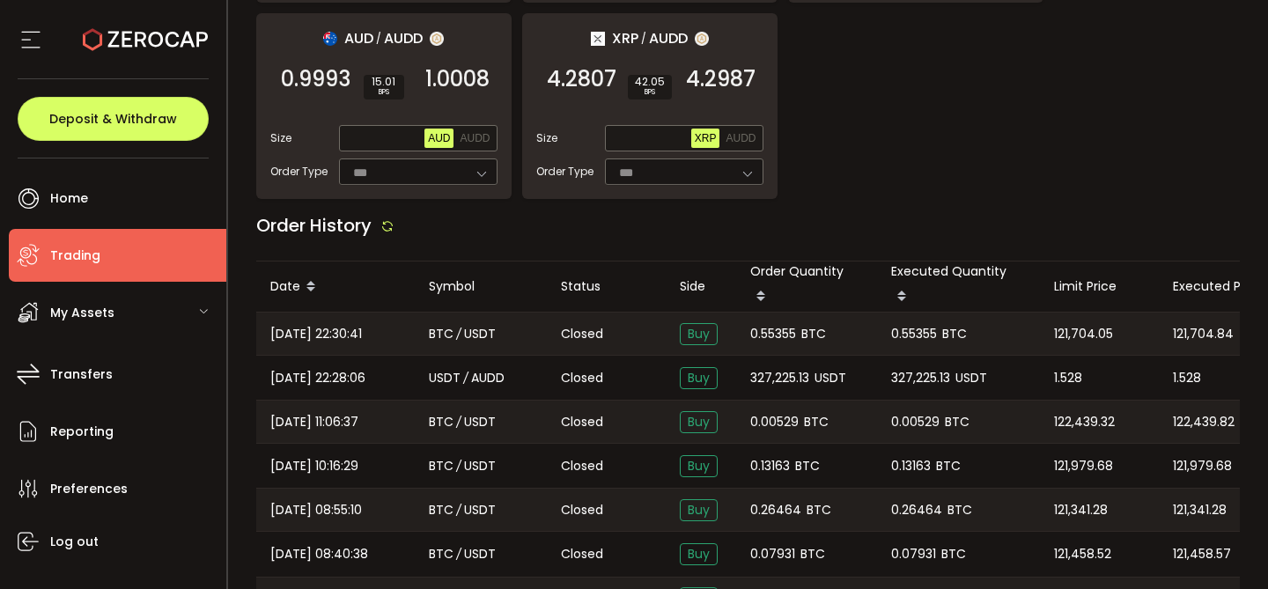
click at [343, 324] on span "[DATE] 22:30:41" at bounding box center [316, 334] width 92 height 20
click at [770, 324] on span "0.55355" at bounding box center [773, 334] width 46 height 20
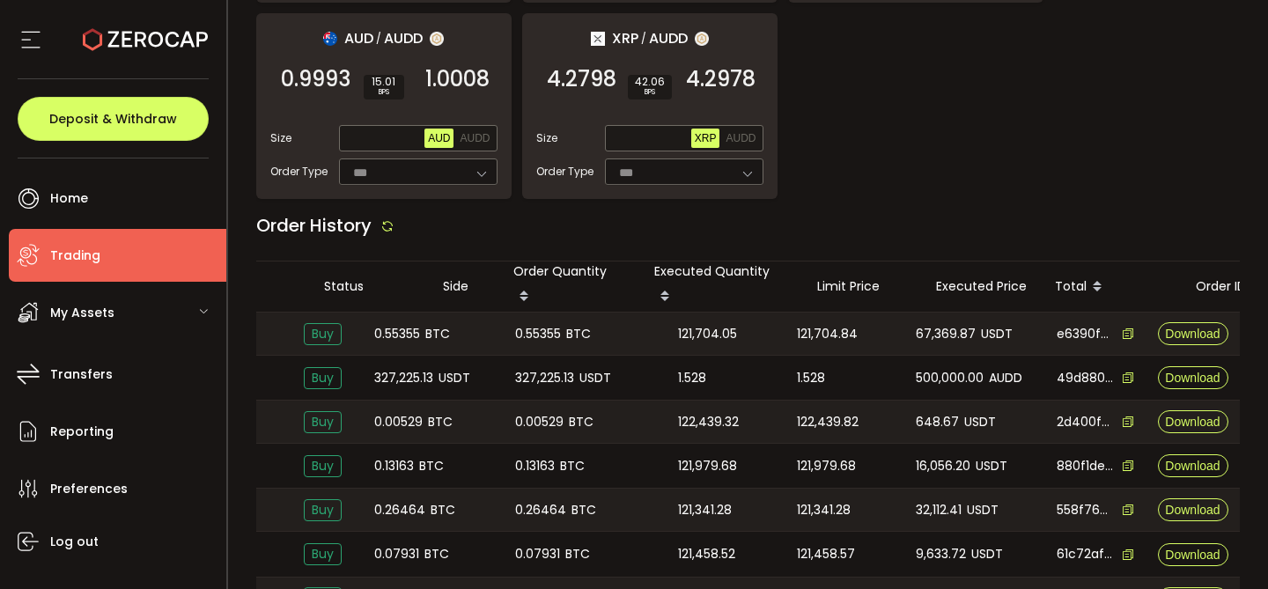
scroll to position [0, 381]
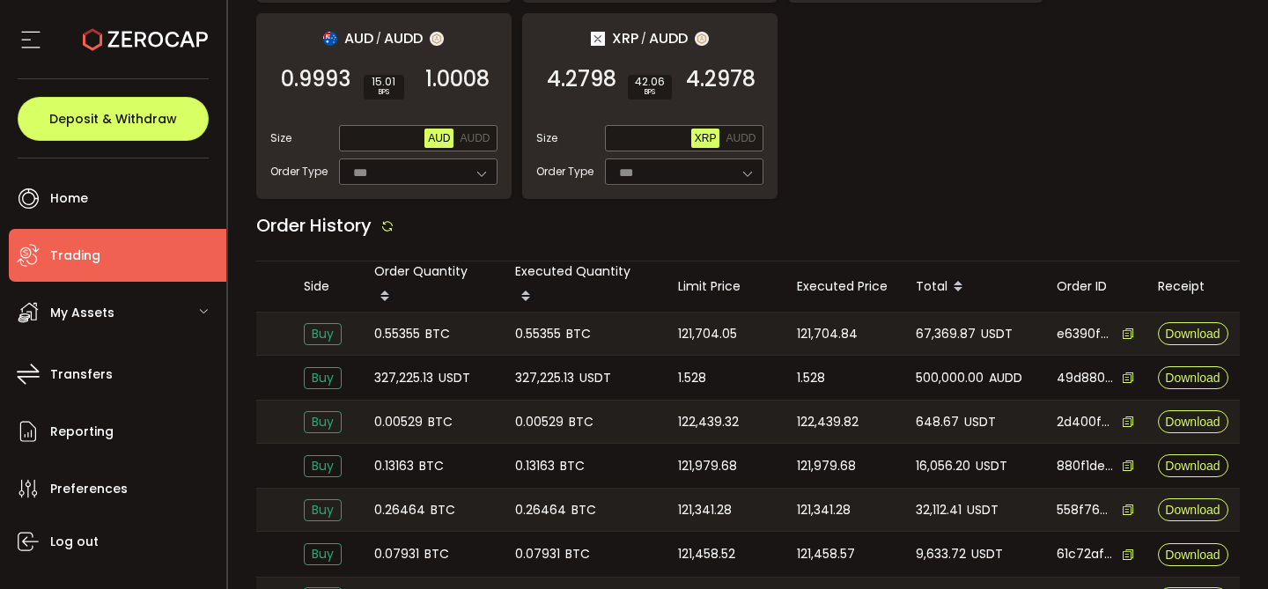
click at [698, 324] on span "121,704.05" at bounding box center [707, 334] width 59 height 20
click at [930, 324] on span "67,369.87" at bounding box center [946, 334] width 60 height 20
